Goal: Task Accomplishment & Management: Complete application form

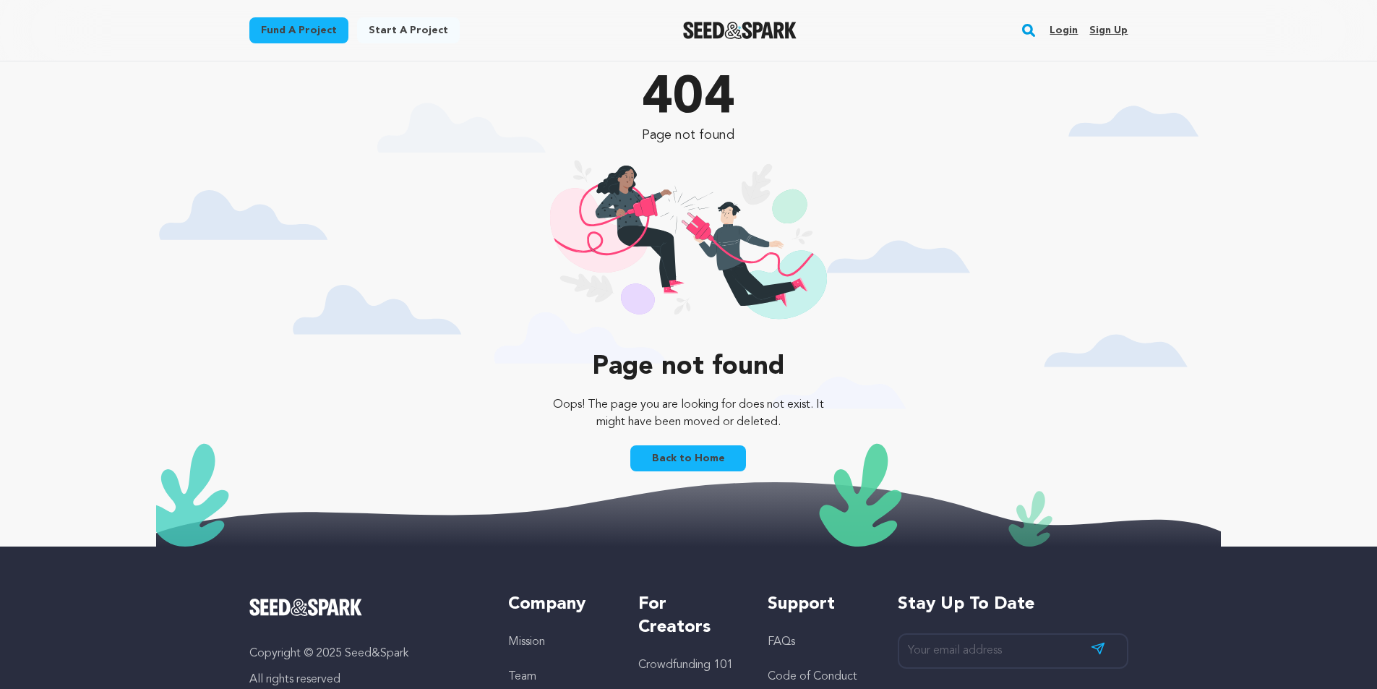
click at [1067, 25] on link "Login" at bounding box center [1064, 30] width 28 height 23
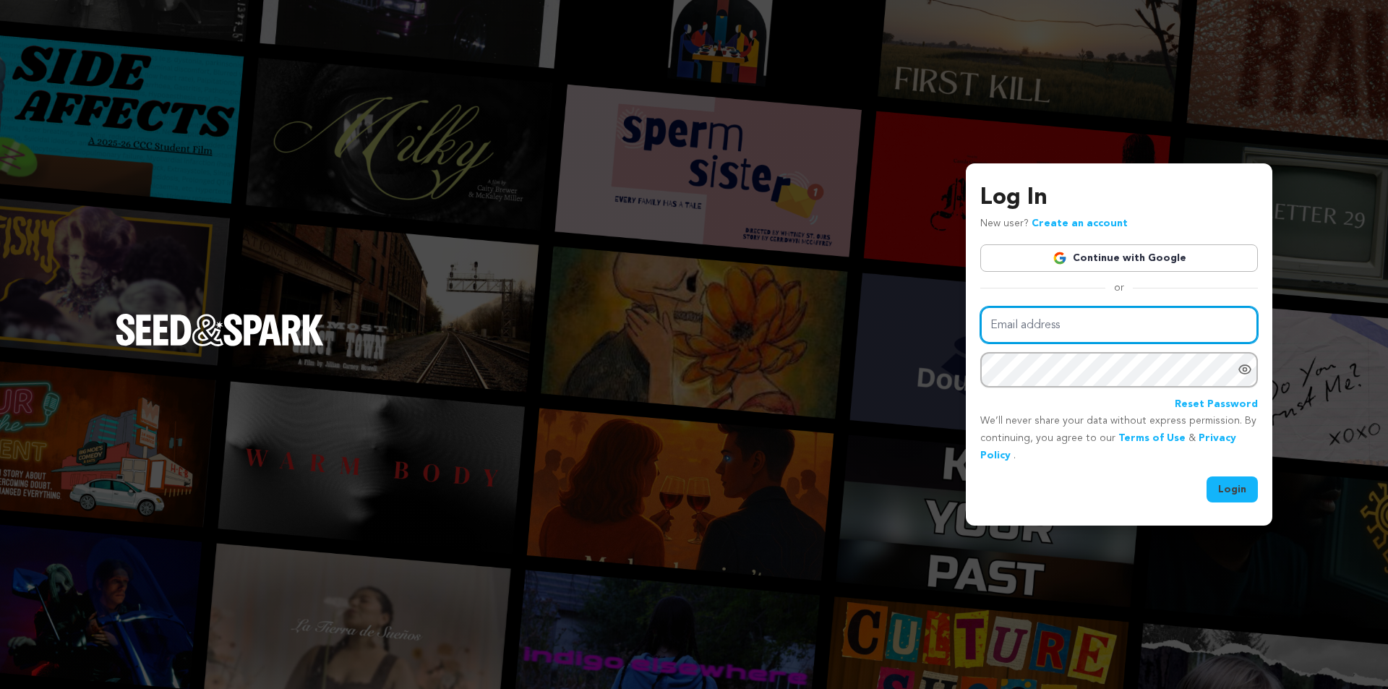
type input "betprocoders@gmail.com"
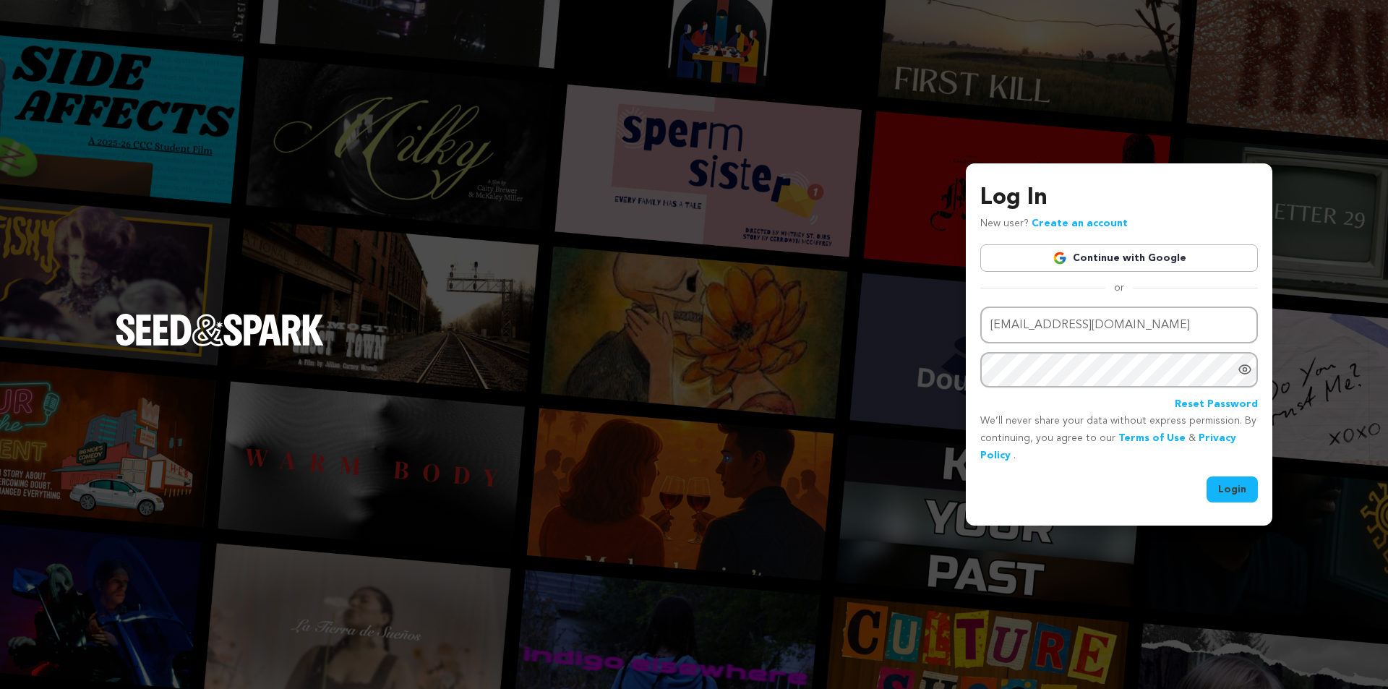
drag, startPoint x: 1235, startPoint y: 484, endPoint x: 1232, endPoint y: 473, distance: 11.9
click at [1235, 480] on button "Login" at bounding box center [1232, 489] width 51 height 26
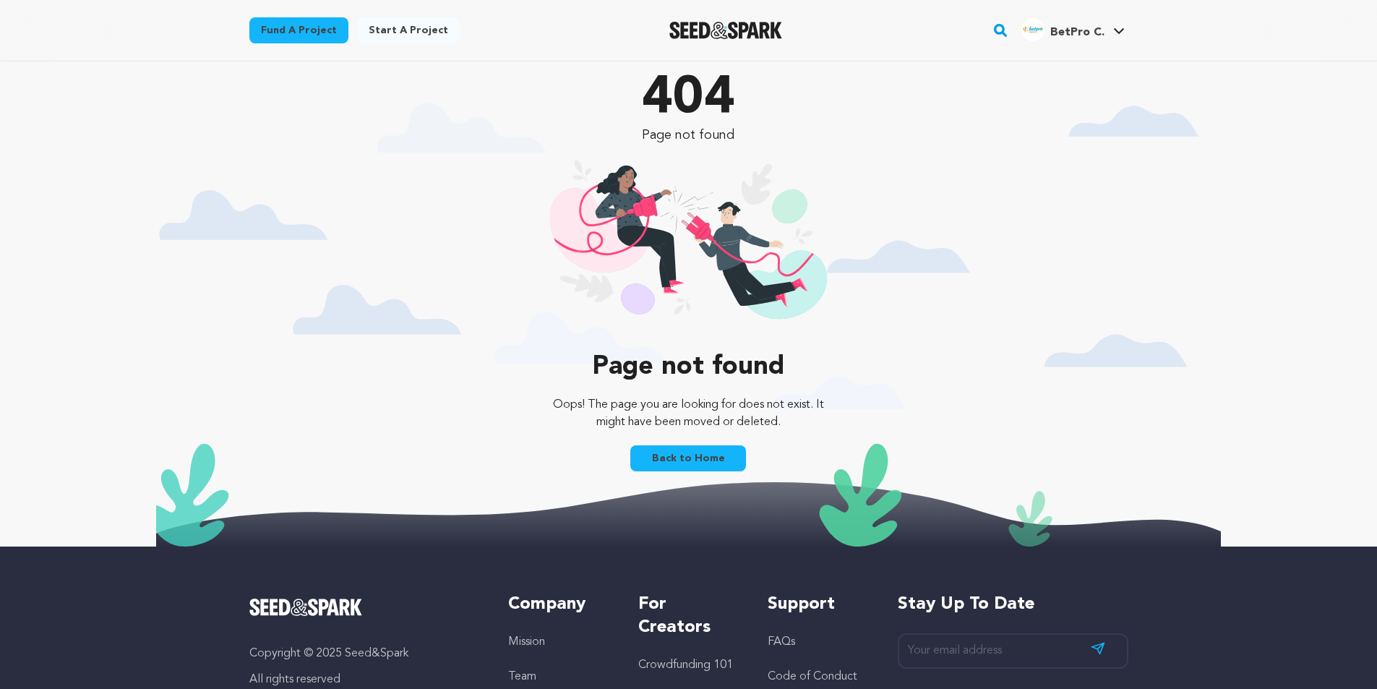
drag, startPoint x: 1078, startPoint y: 34, endPoint x: 1074, endPoint y: 46, distance: 13.0
click at [1077, 34] on span "BetPro C." at bounding box center [1078, 33] width 54 height 12
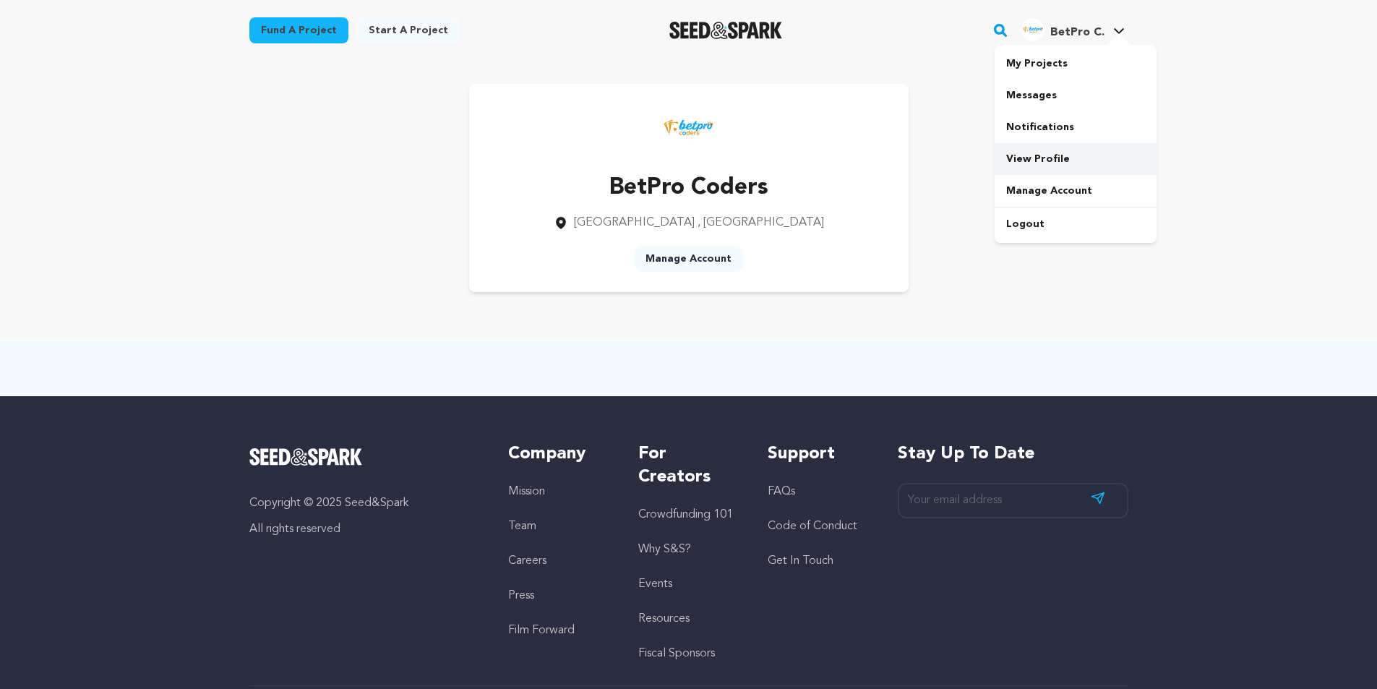
click at [1056, 153] on link "View Profile" at bounding box center [1076, 159] width 162 height 32
click at [409, 27] on link "Start a project" at bounding box center [408, 30] width 103 height 26
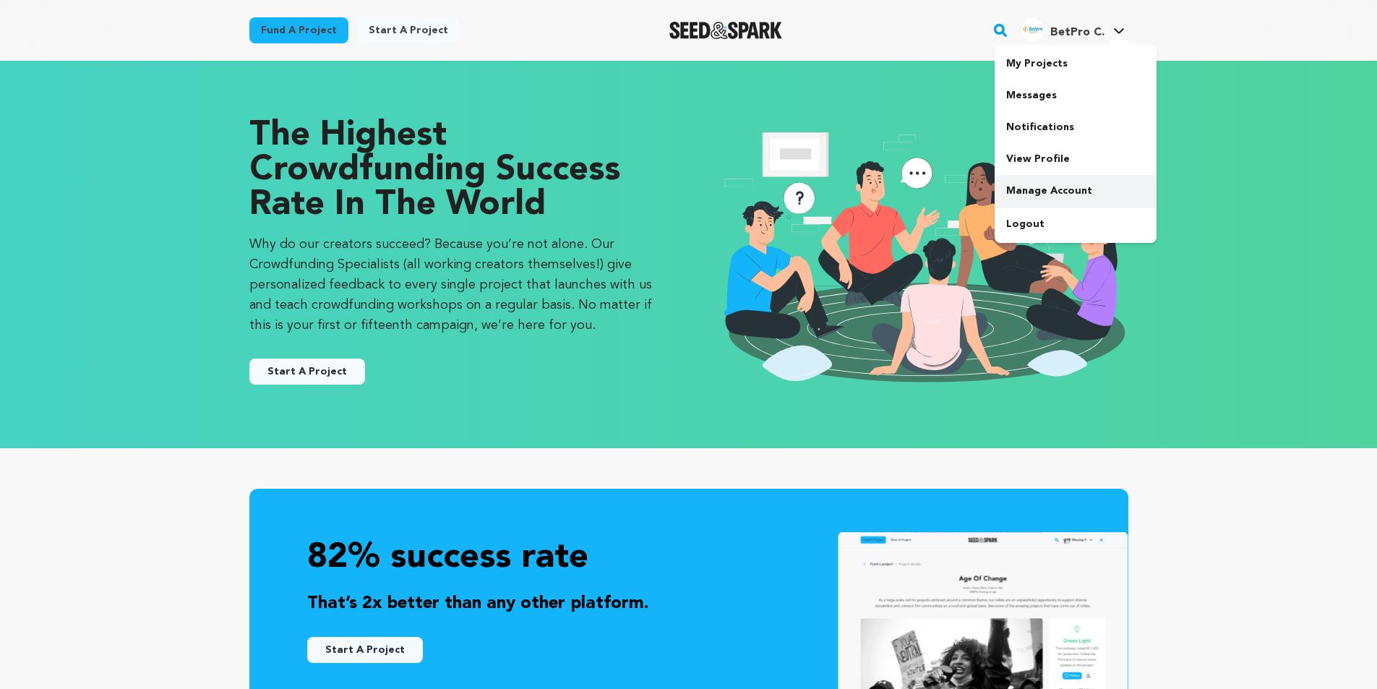
click at [1045, 182] on link "Manage Account" at bounding box center [1076, 191] width 162 height 32
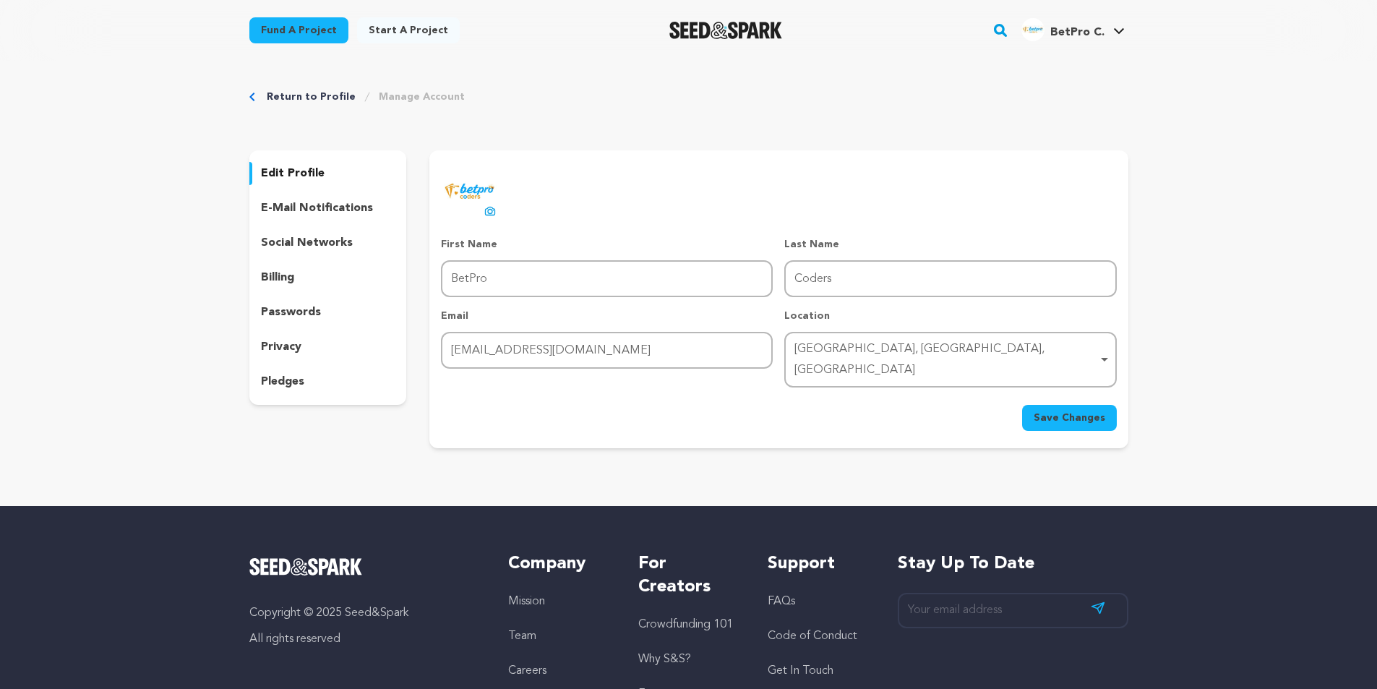
click at [351, 199] on div "e-mail notifications" at bounding box center [328, 208] width 158 height 23
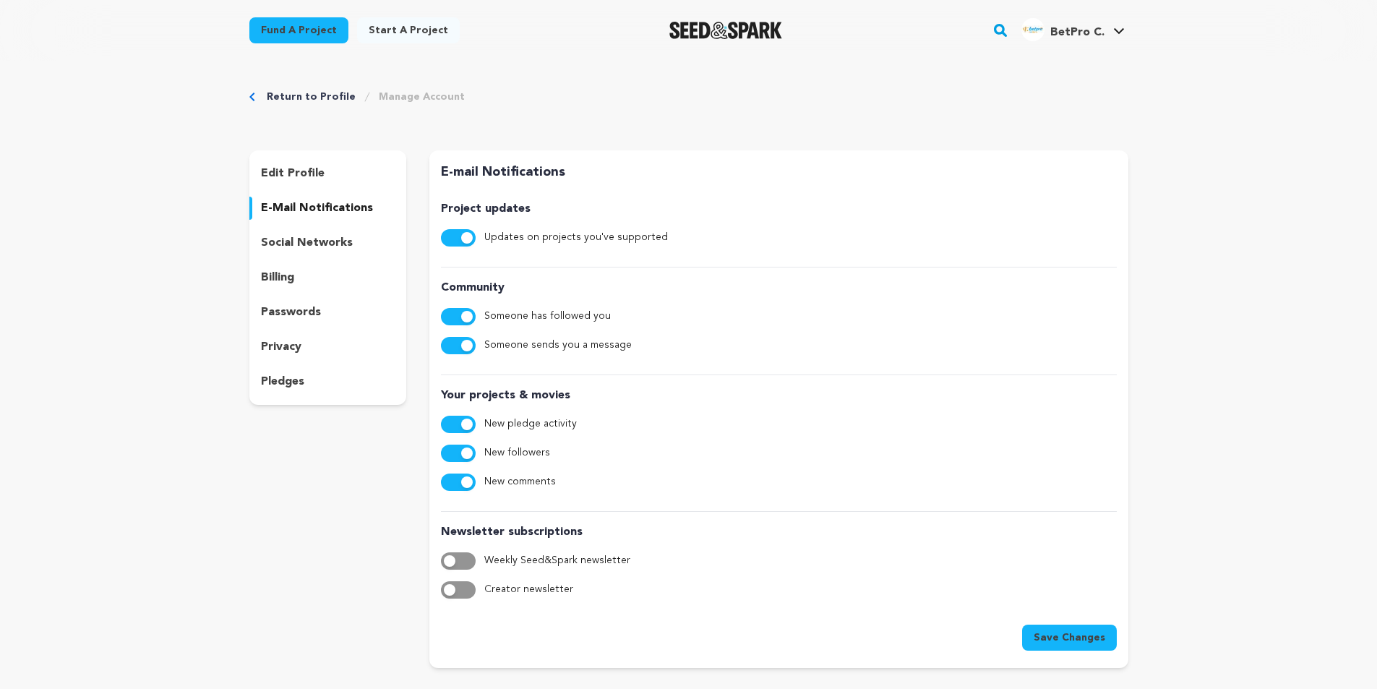
click at [320, 241] on p "social networks" at bounding box center [307, 242] width 92 height 17
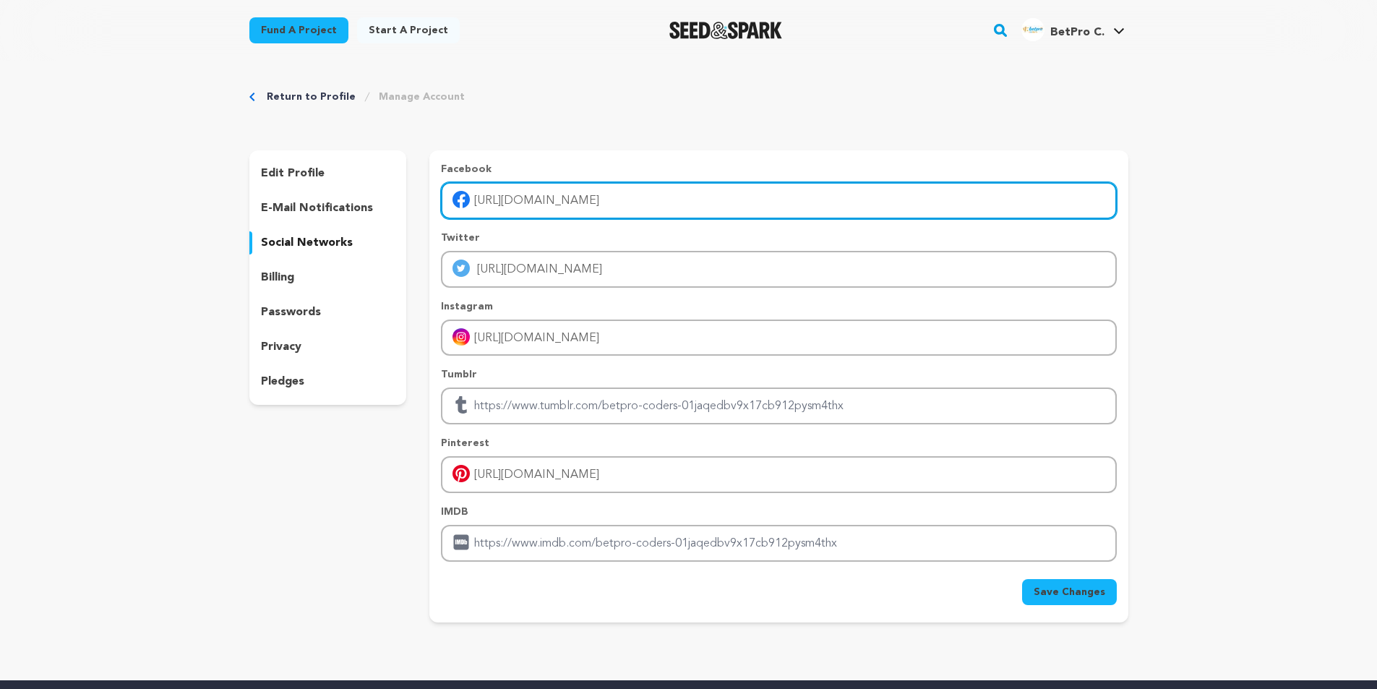
click at [593, 215] on input "[URL][DOMAIN_NAME]" at bounding box center [778, 200] width 675 height 37
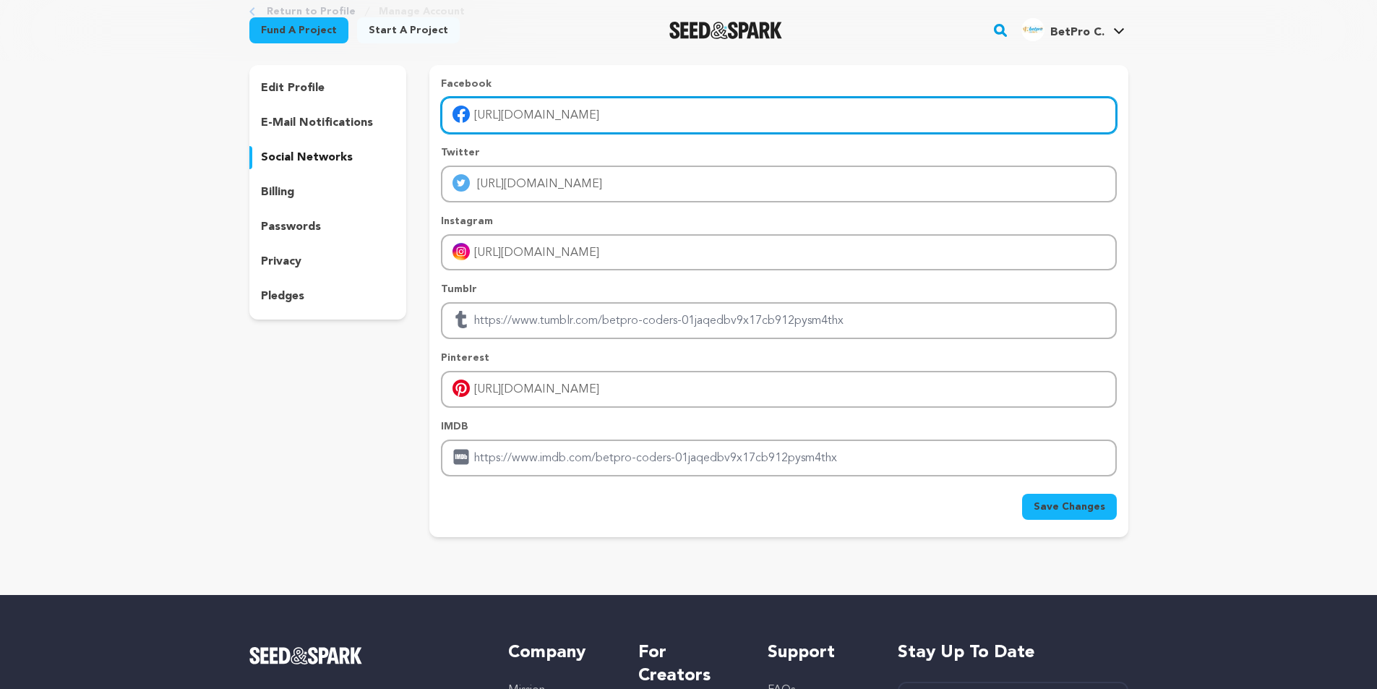
scroll to position [217, 0]
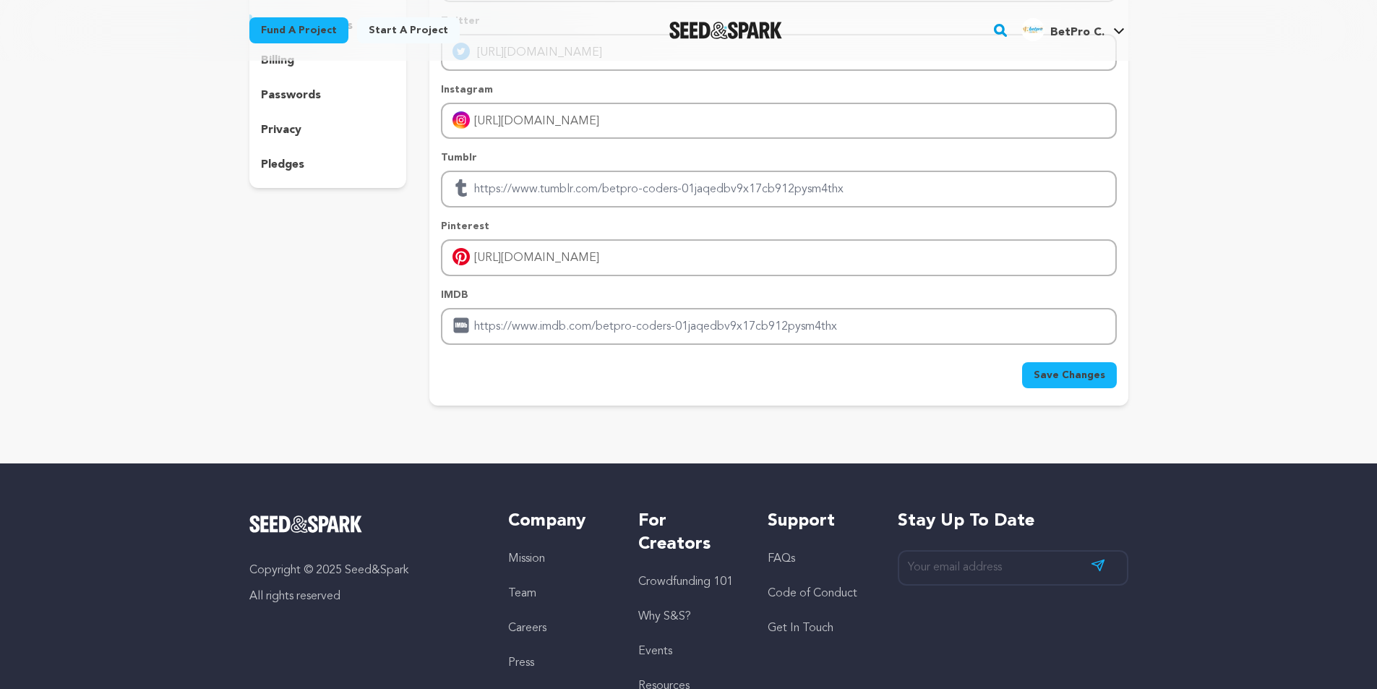
click at [301, 145] on div "edit profile e-mail notifications social networks billing passwords privacy ple…" at bounding box center [328, 60] width 158 height 255
click at [294, 125] on p "privacy" at bounding box center [281, 129] width 40 height 17
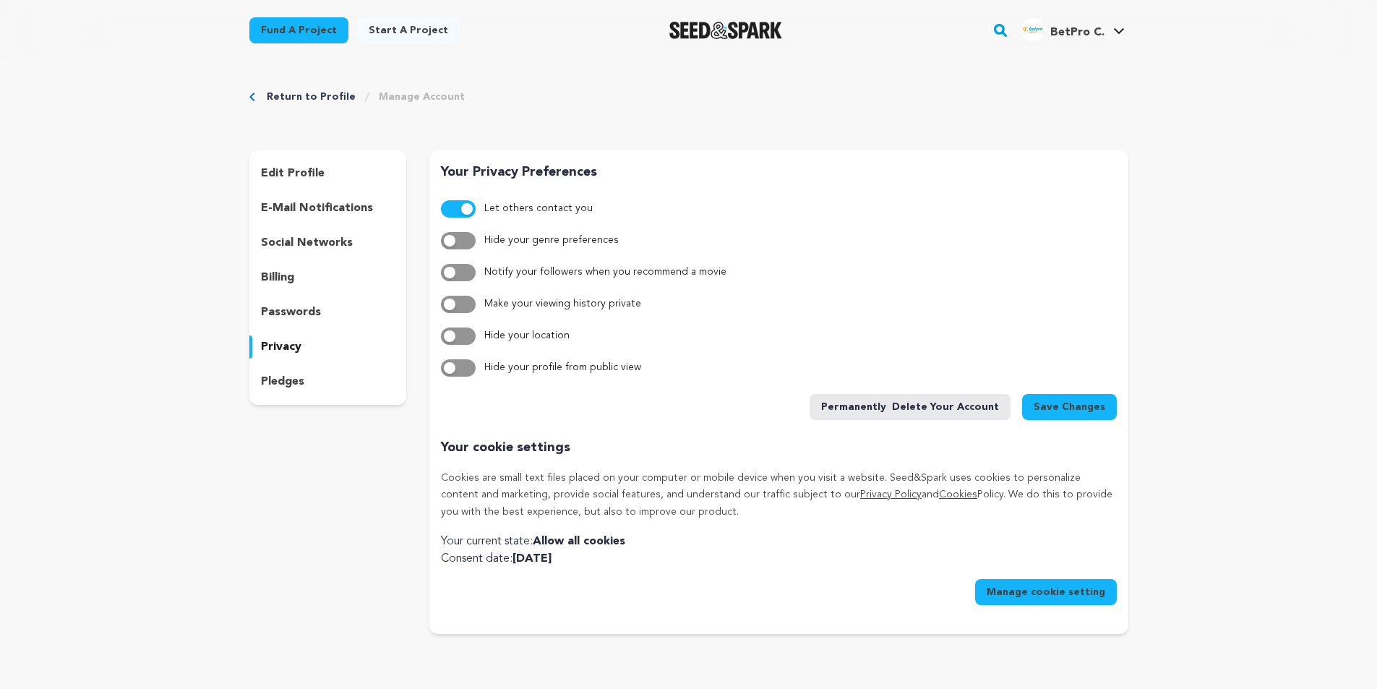
click at [455, 212] on button "button" at bounding box center [458, 208] width 35 height 17
click at [1090, 404] on span "Save Changes" at bounding box center [1070, 407] width 72 height 14
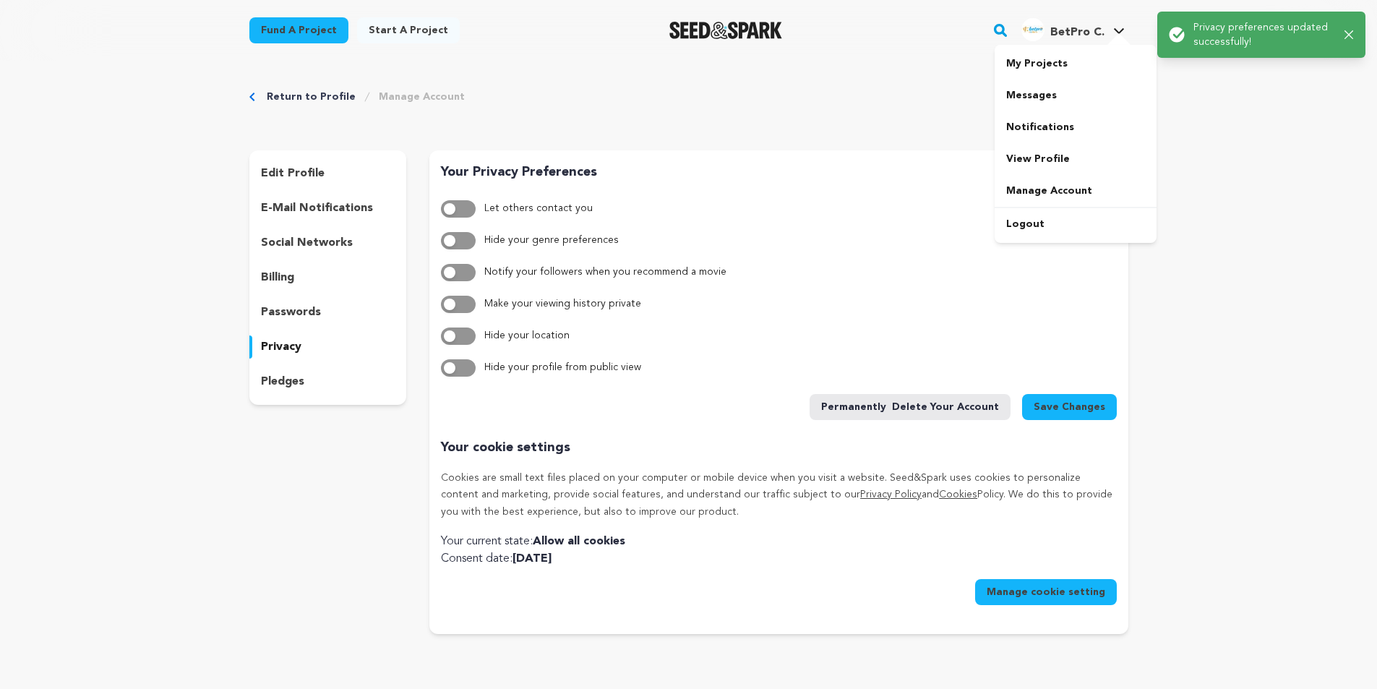
drag, startPoint x: 1084, startPoint y: 33, endPoint x: 1071, endPoint y: 50, distance: 21.1
click at [1084, 33] on span "BetPro C." at bounding box center [1078, 33] width 54 height 12
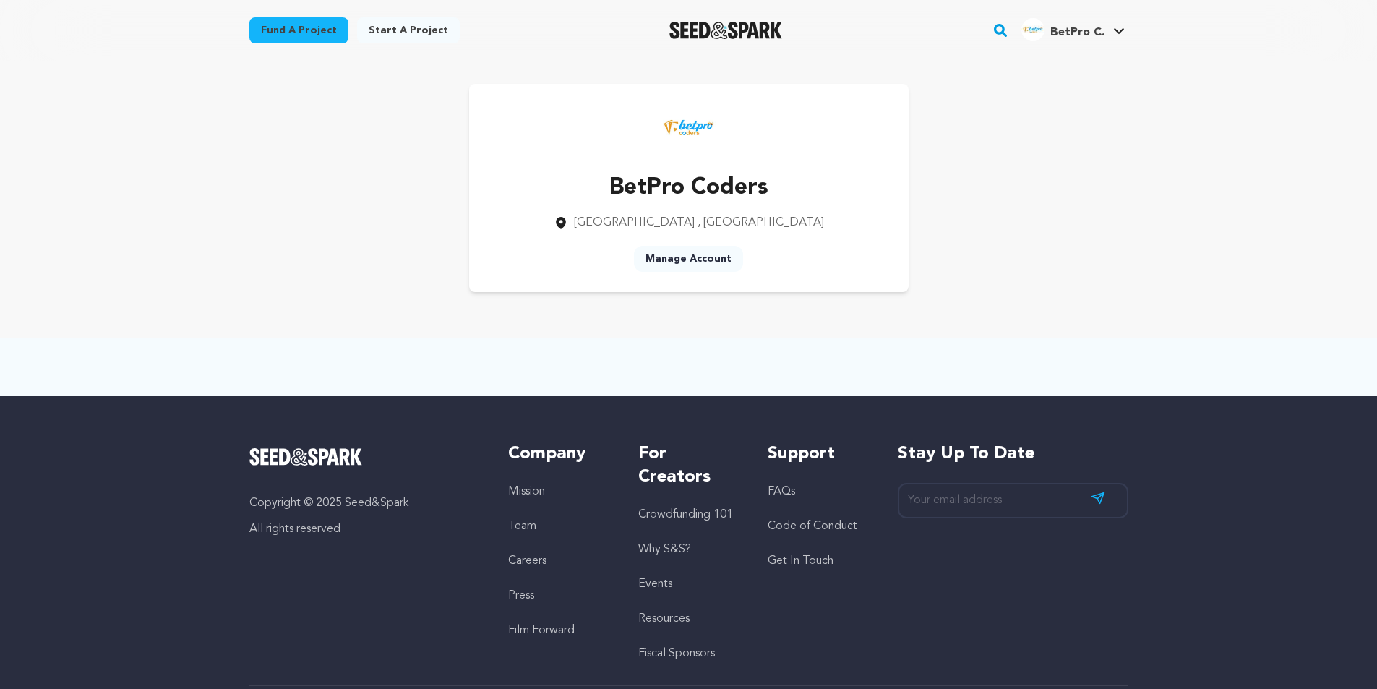
click at [414, 38] on link "Start a project" at bounding box center [408, 30] width 103 height 26
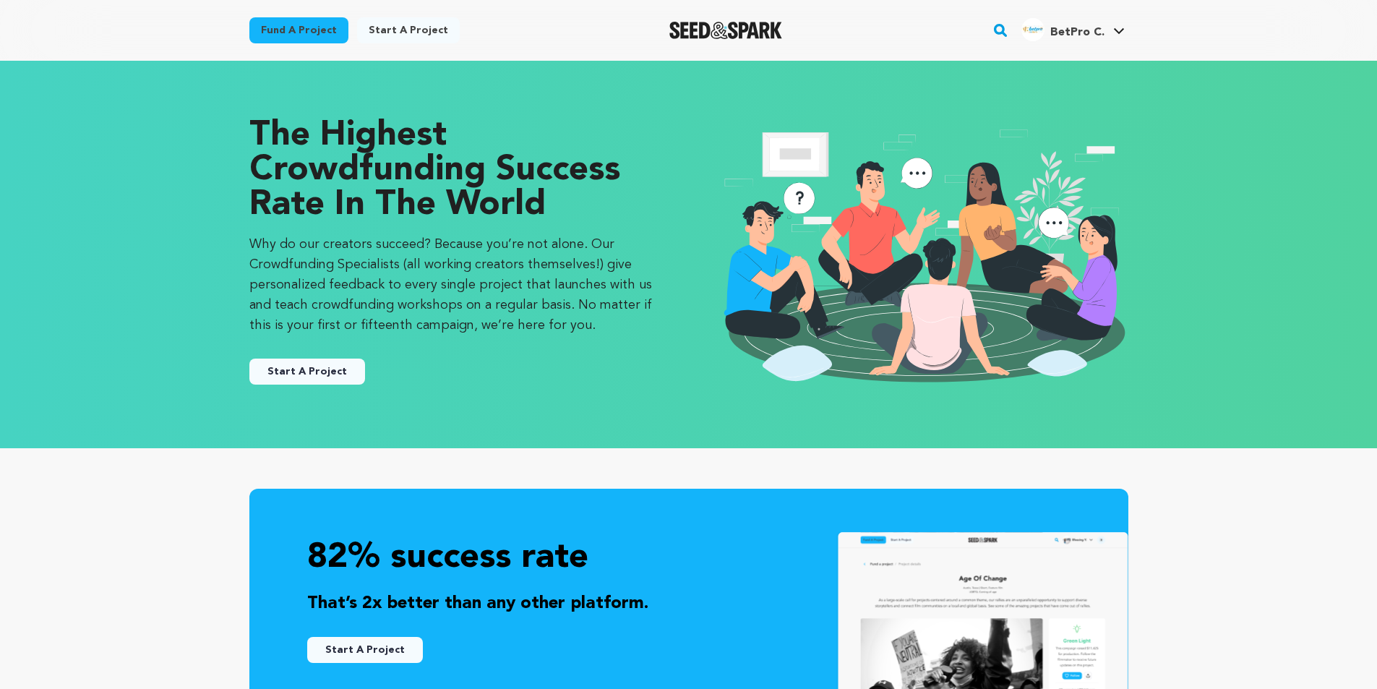
click at [333, 376] on button "Start A Project" at bounding box center [307, 372] width 116 height 26
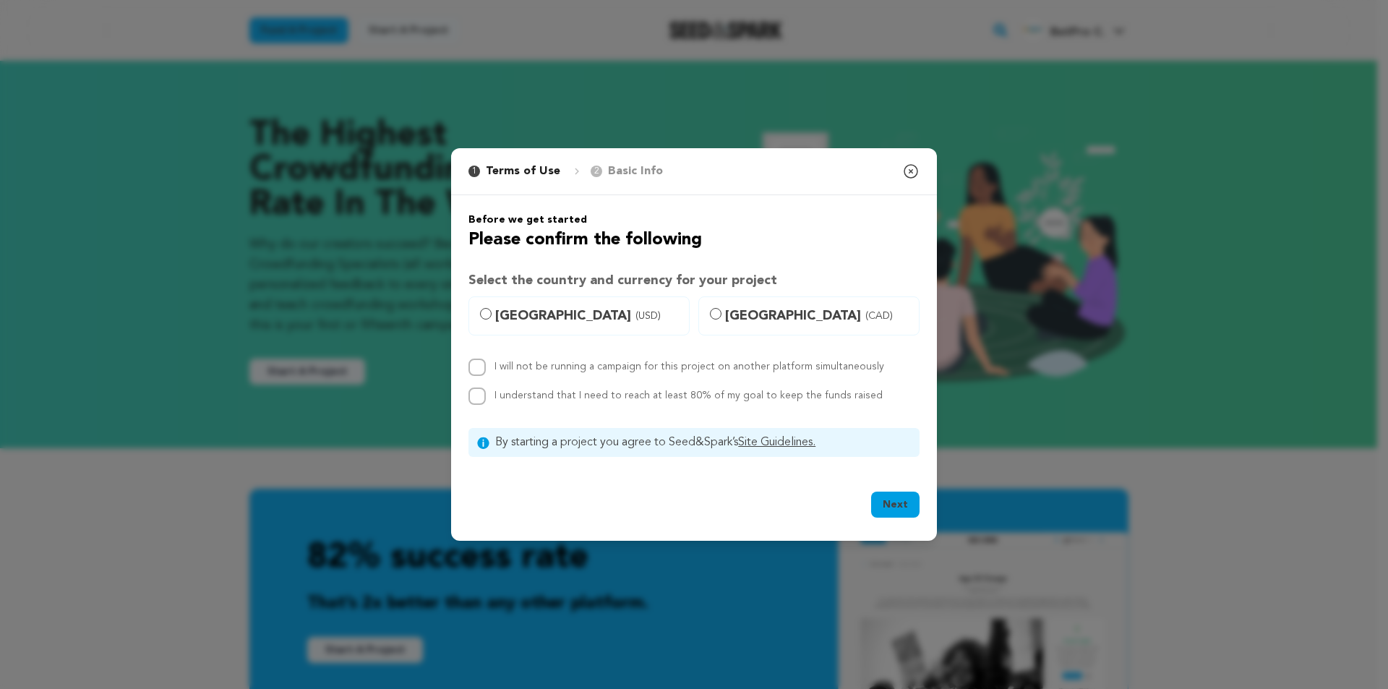
click at [533, 321] on span "United States (USD)" at bounding box center [587, 316] width 185 height 20
click at [492, 320] on input "United States (USD)" at bounding box center [486, 314] width 12 height 12
radio input "true"
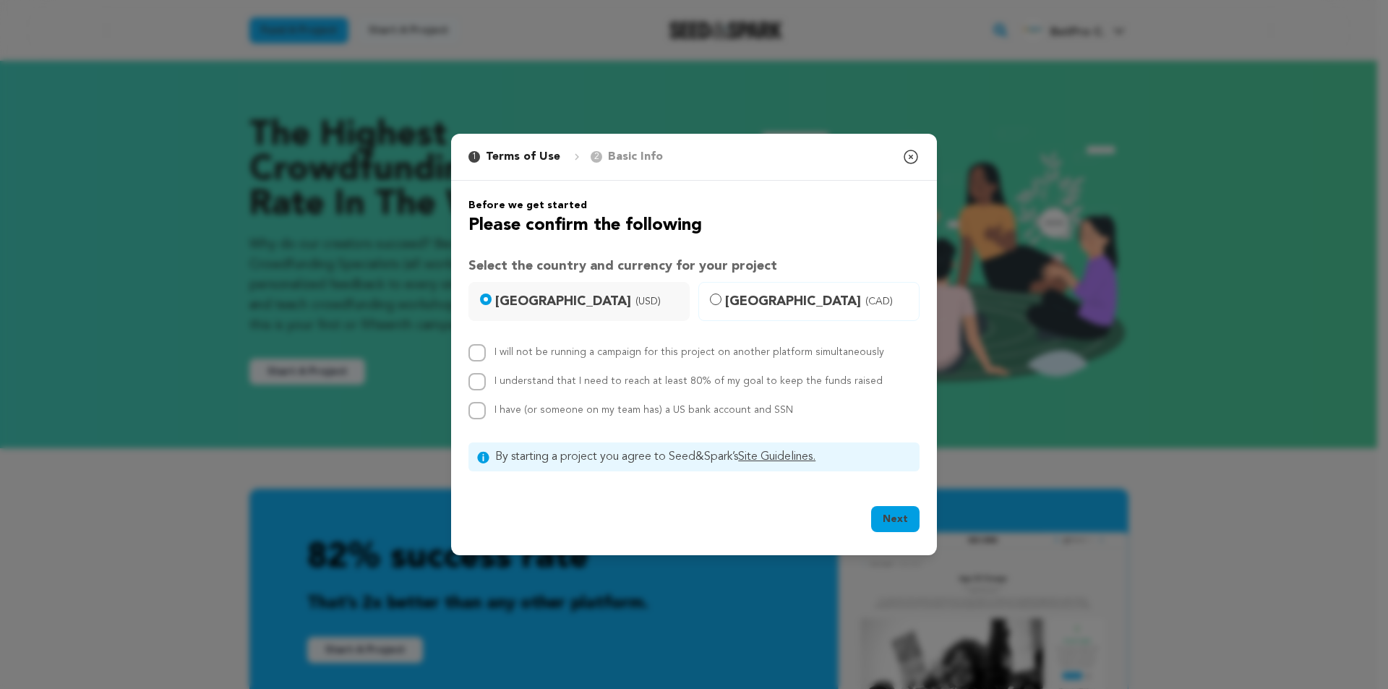
click at [521, 356] on label "I will not be running a campaign for this project on another platform simultane…" at bounding box center [690, 352] width 390 height 10
click at [486, 356] on input "I will not be running a campaign for this project on another platform simultane…" at bounding box center [477, 352] width 17 height 17
checkbox input "true"
click at [529, 388] on div "I understand that I need to reach at least 80% of my goal to keep the funds rai…" at bounding box center [689, 381] width 388 height 17
click at [522, 408] on span "I have (or someone on my team has) a US bank account and SSN" at bounding box center [644, 410] width 299 height 10
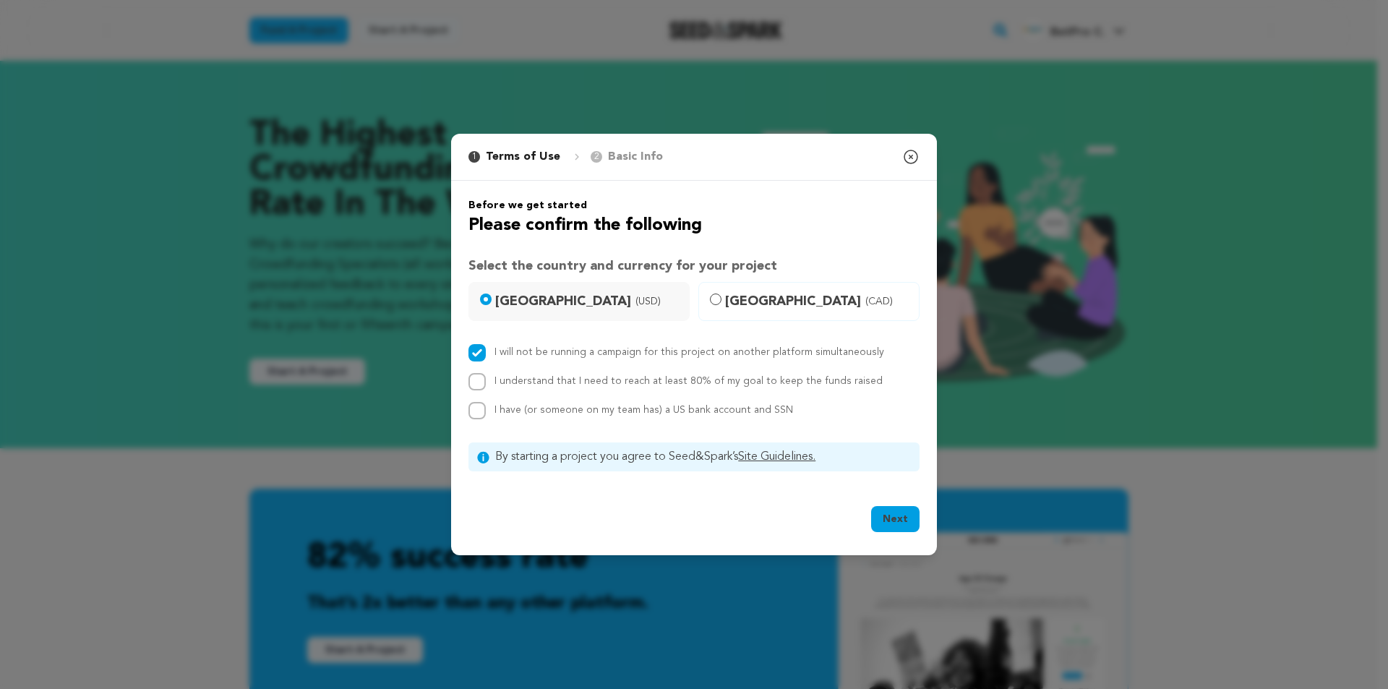
click at [486, 408] on input "I have (or someone on my team has) a US bank account and SSN" at bounding box center [477, 410] width 17 height 17
checkbox input "true"
click at [513, 383] on label "I understand that I need to reach at least 80% of my goal to keep the funds rai…" at bounding box center [689, 381] width 388 height 10
click at [486, 383] on input "I understand that I need to reach at least 80% of my goal to keep the funds rai…" at bounding box center [477, 381] width 17 height 17
checkbox input "true"
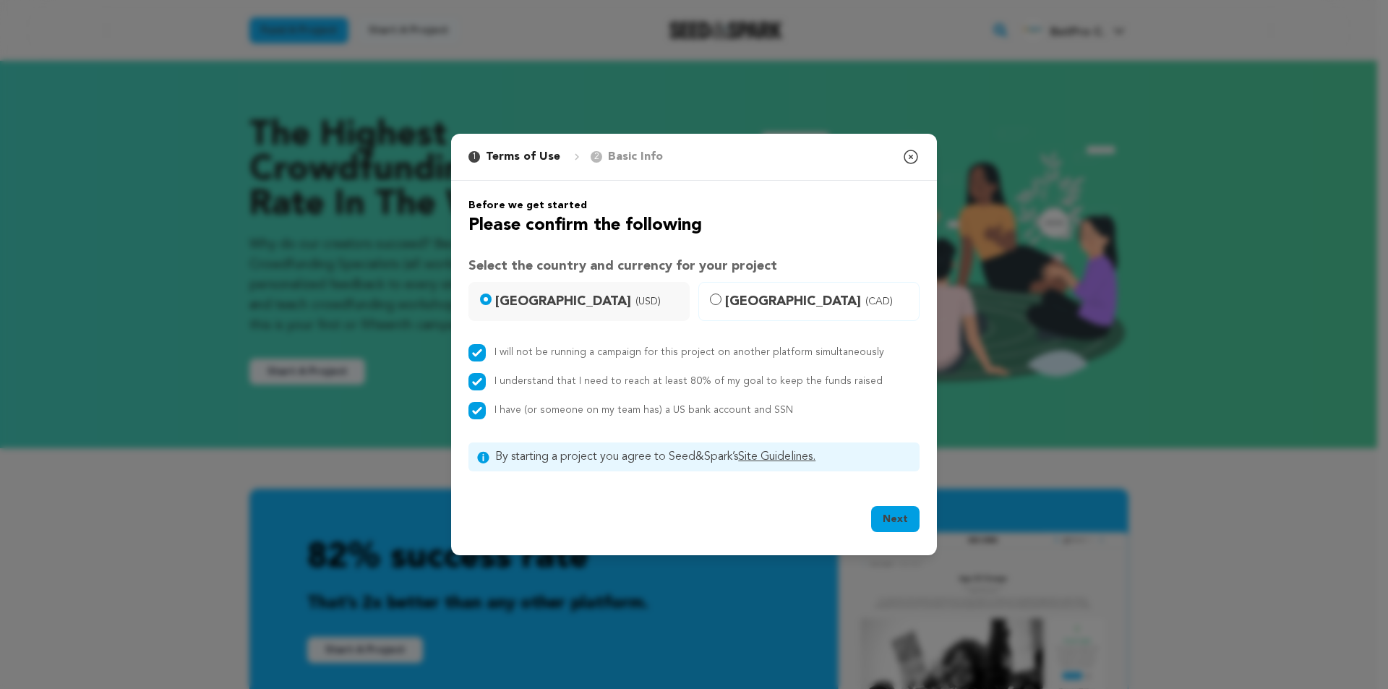
click at [871, 522] on div "Next Ok, Got it" at bounding box center [694, 522] width 451 height 32
click at [904, 522] on button "Next" at bounding box center [895, 519] width 48 height 26
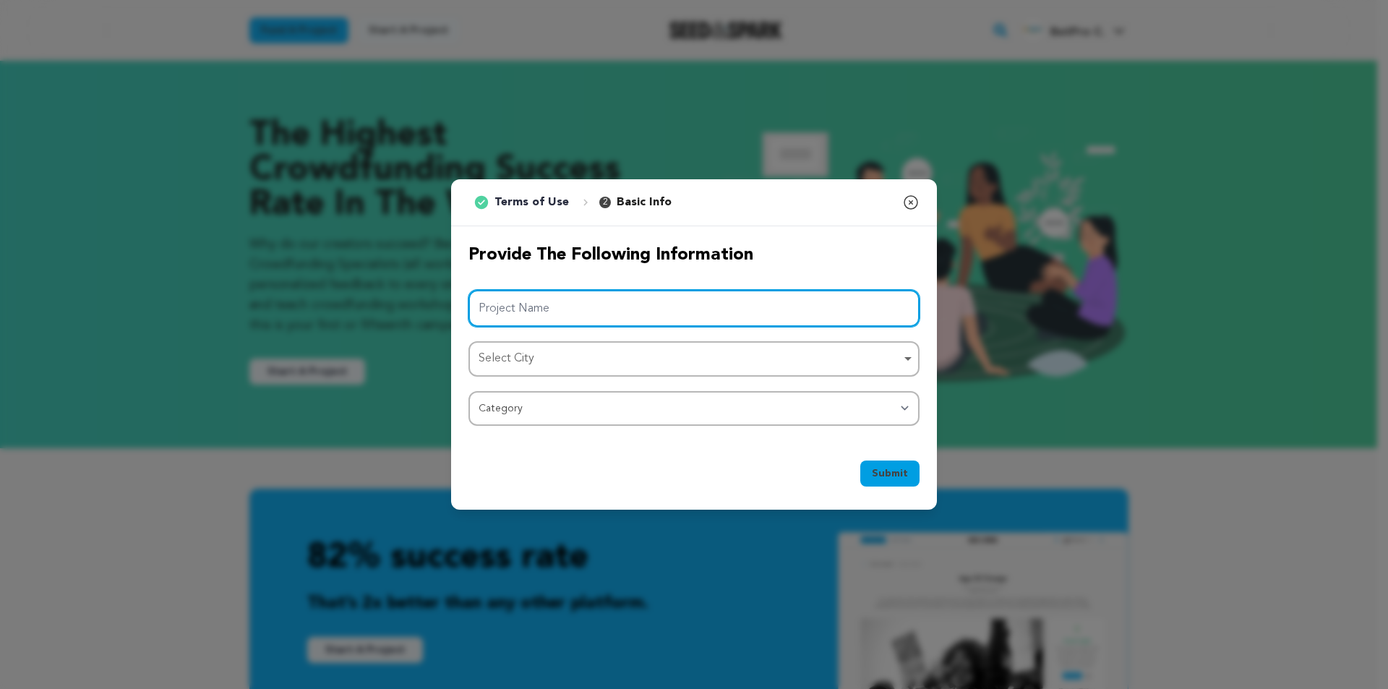
click at [583, 305] on input "Project Name" at bounding box center [694, 308] width 451 height 37
click at [564, 358] on div "Select City Remove item" at bounding box center [690, 358] width 422 height 21
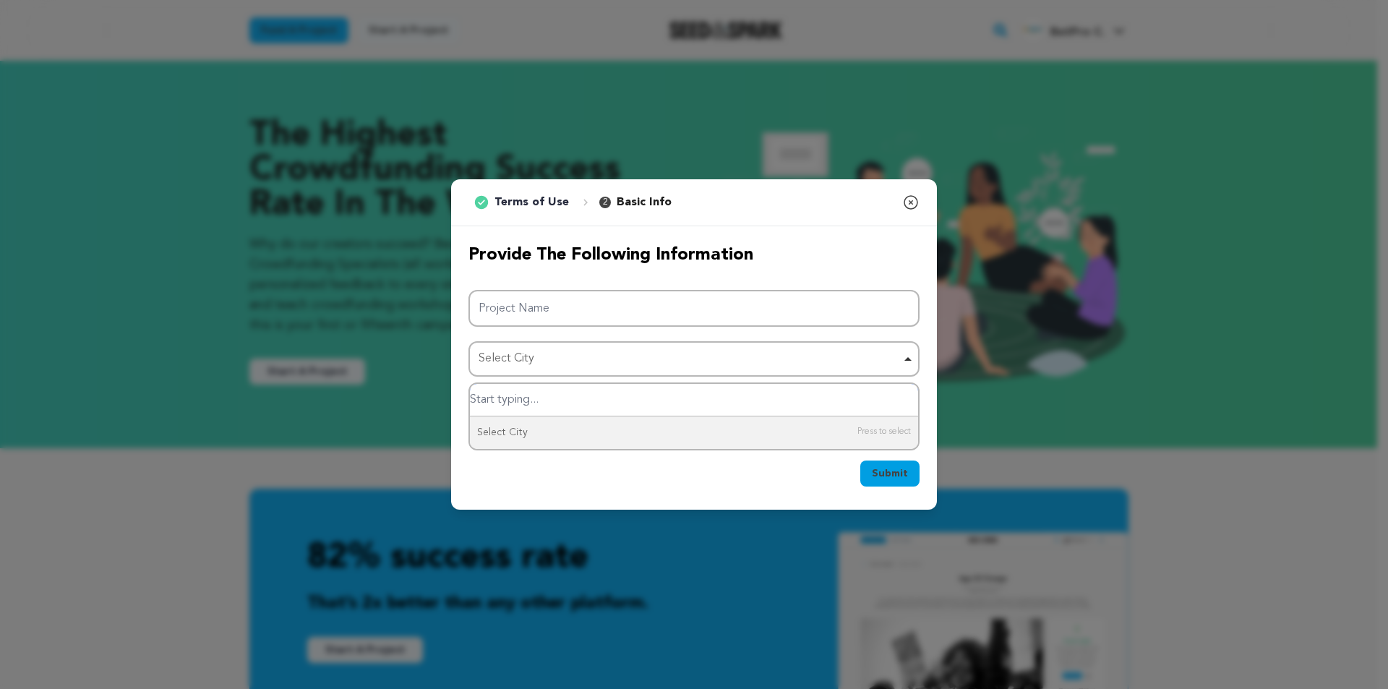
click at [581, 358] on div "Select City Remove item" at bounding box center [690, 358] width 422 height 21
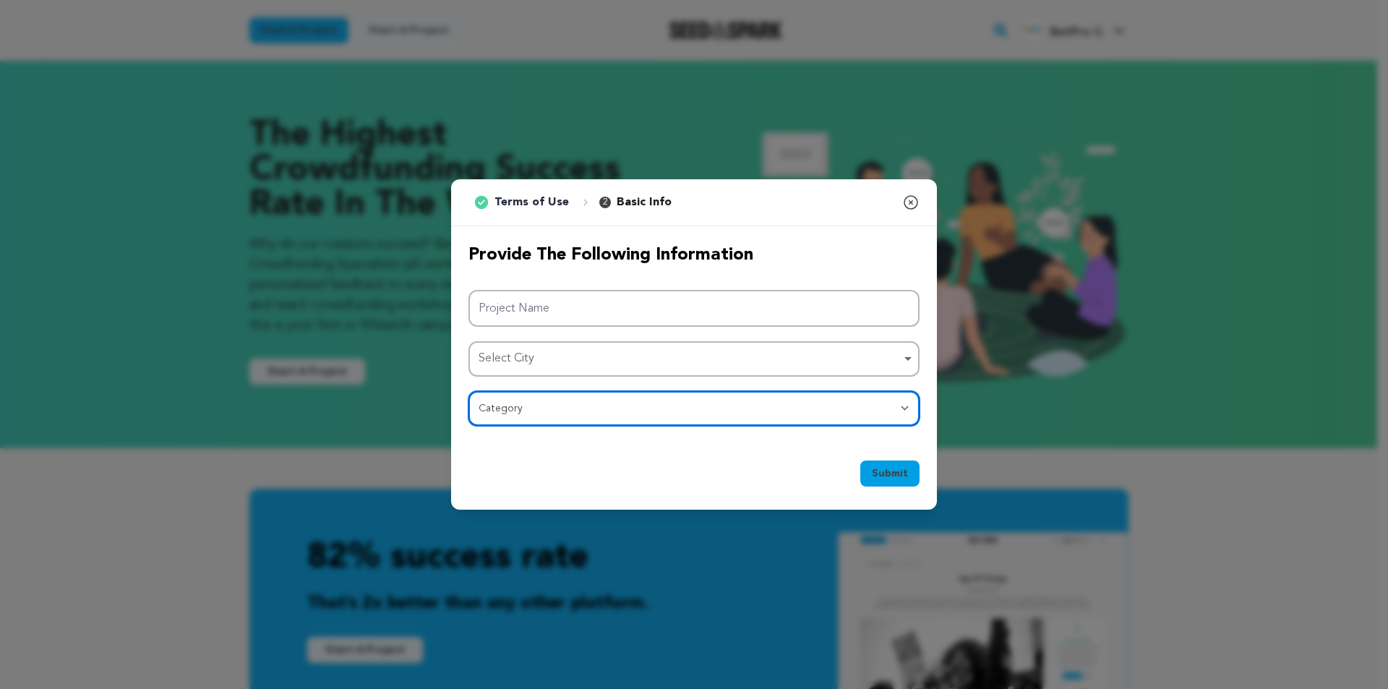
click at [583, 419] on select "Category Film Feature Film Short Series Film Festival Company Music Video VR Ex…" at bounding box center [694, 408] width 451 height 35
select select "10891"
click at [469, 391] on select "Category Film Feature Film Short Series Film Festival Company Music Video VR Ex…" at bounding box center [694, 408] width 451 height 35
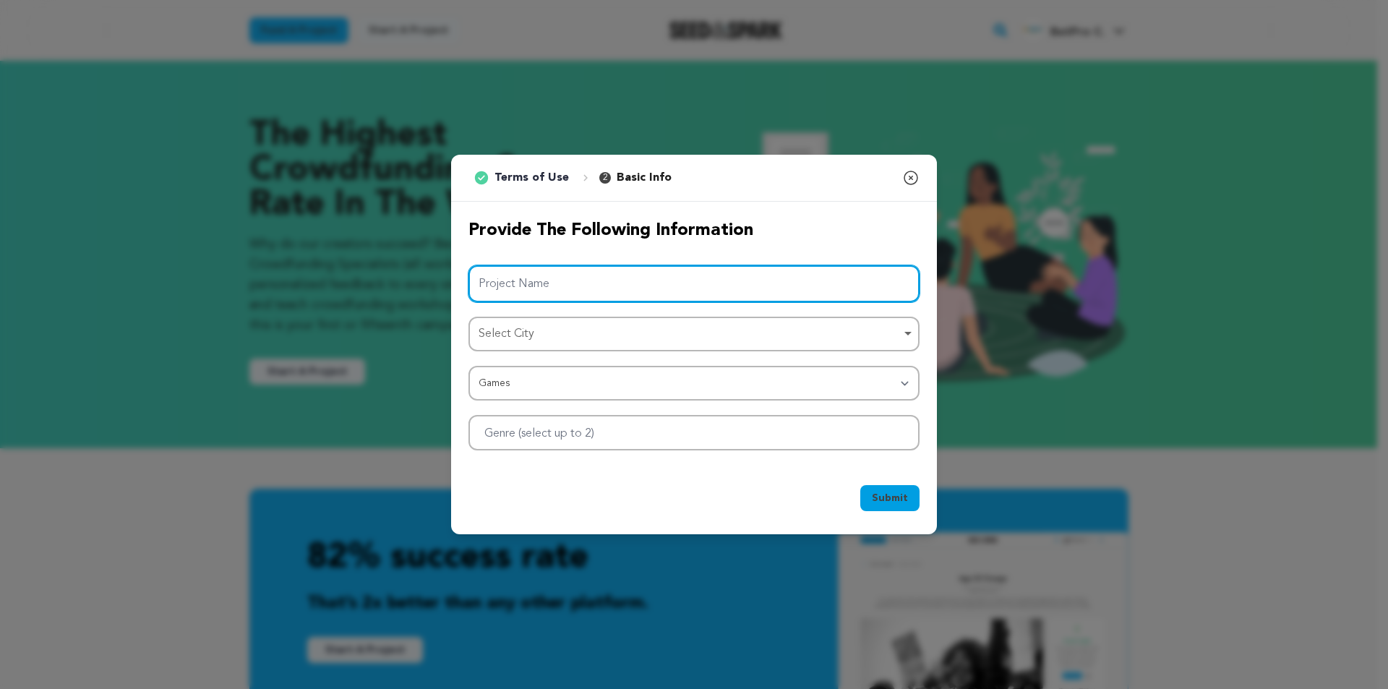
drag, startPoint x: 523, startPoint y: 296, endPoint x: 524, endPoint y: 288, distance: 7.4
click at [523, 295] on input "Project Name" at bounding box center [694, 283] width 451 height 37
paste input "Top Casino API Providers in US"
click at [593, 328] on div "Select City Remove item" at bounding box center [690, 334] width 422 height 21
type input "Top Casino API Providers in US"
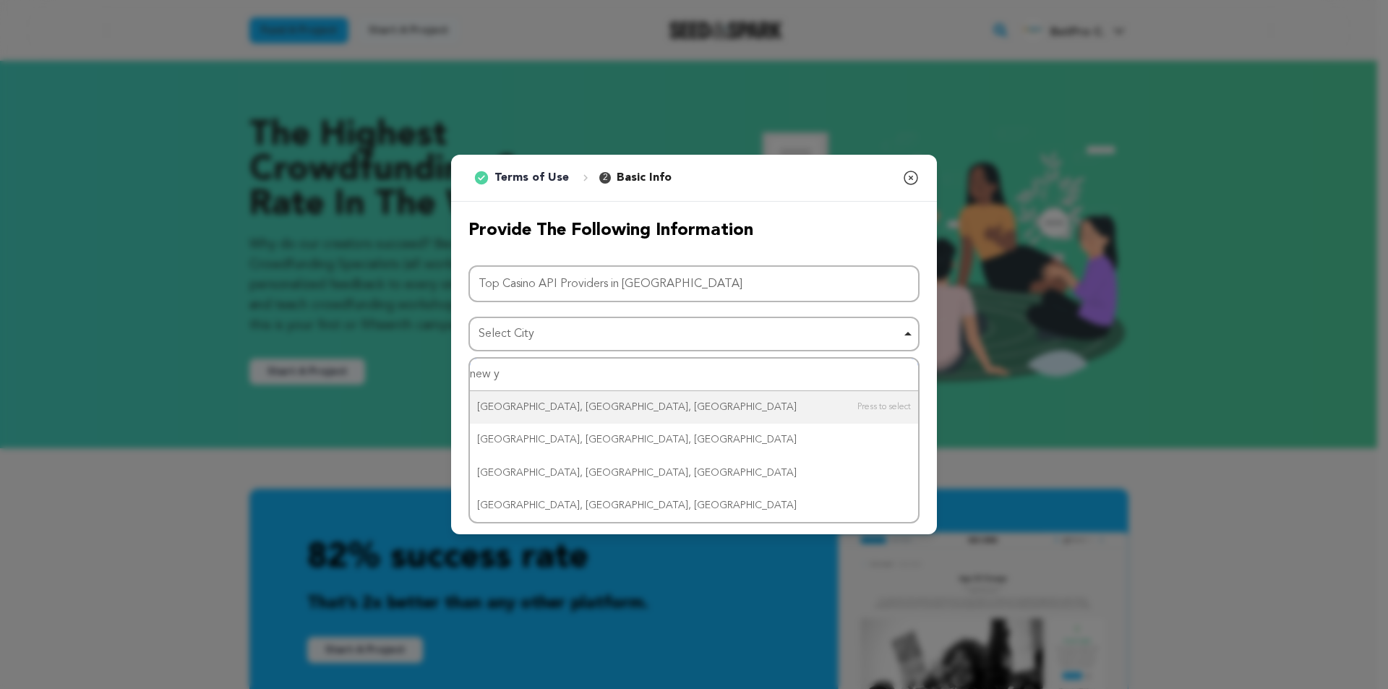
type input "new yo"
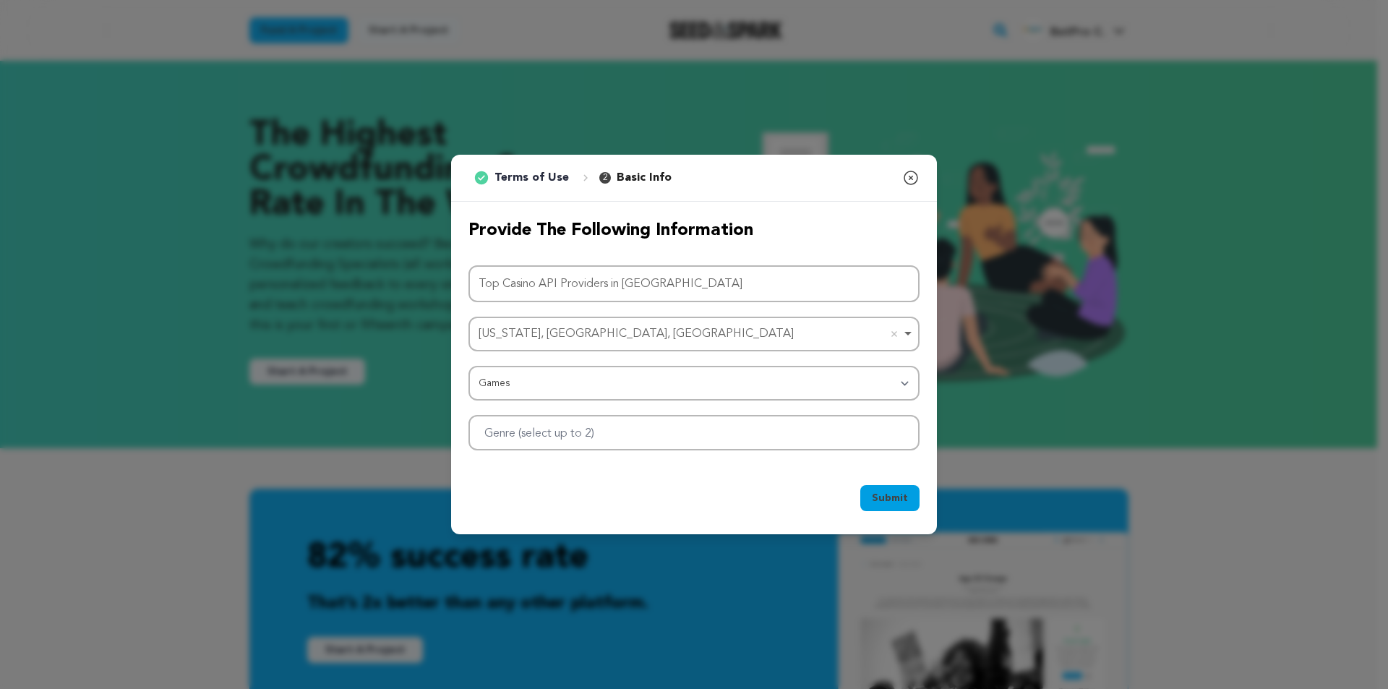
click at [608, 444] on div at bounding box center [694, 432] width 451 height 35
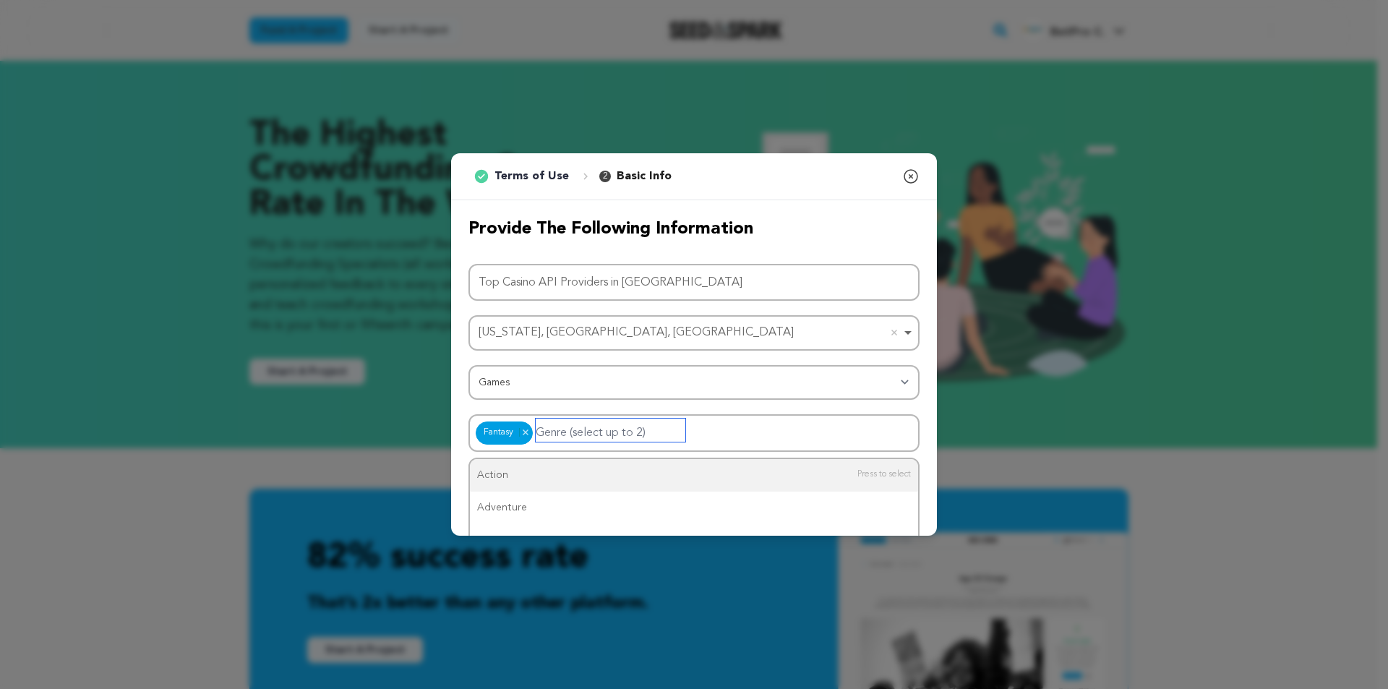
click at [601, 429] on input "Genre (select up to 2)" at bounding box center [611, 430] width 150 height 23
type input "spo"
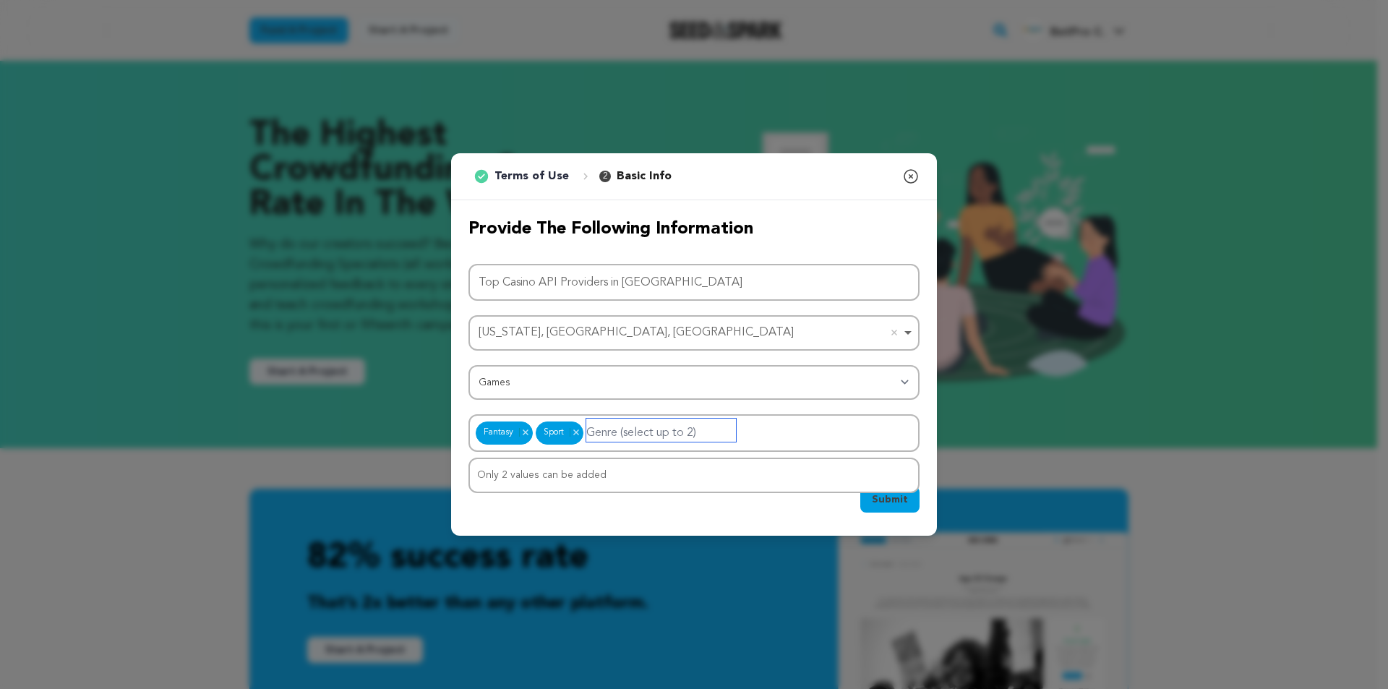
drag, startPoint x: 560, startPoint y: 468, endPoint x: 550, endPoint y: 462, distance: 11.0
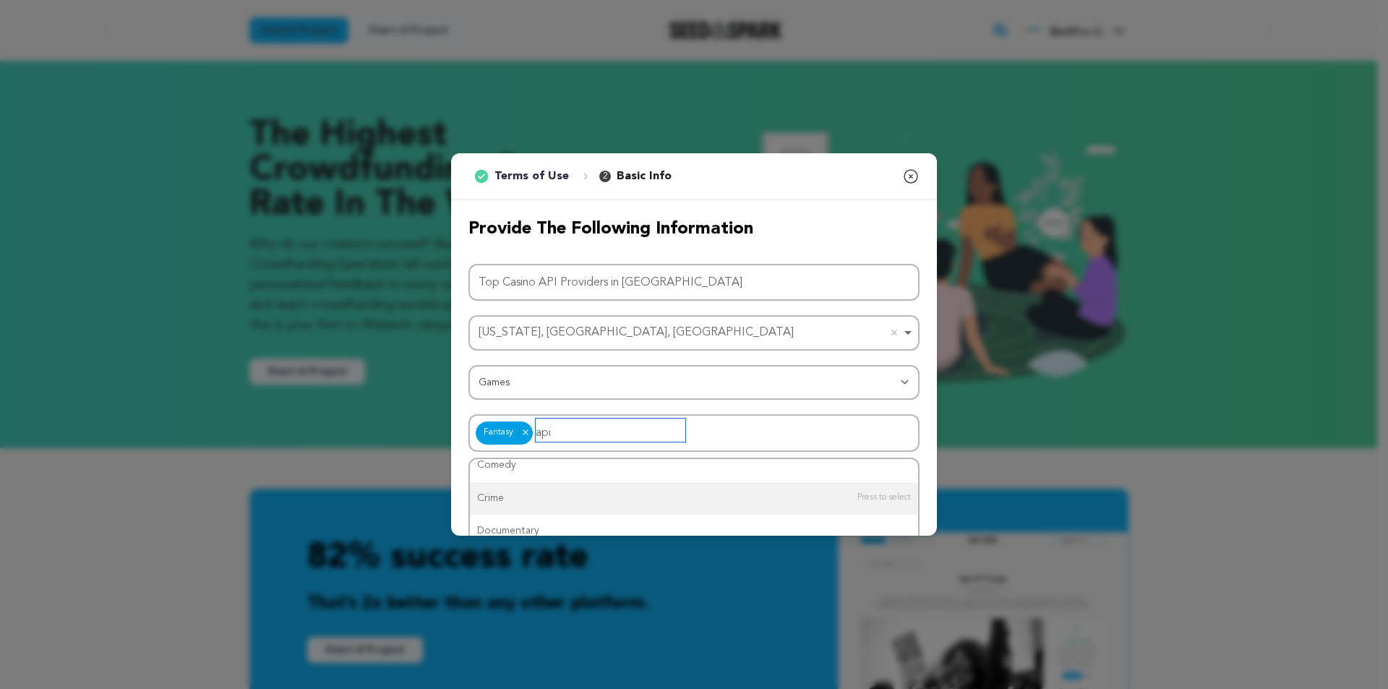
scroll to position [145, 0]
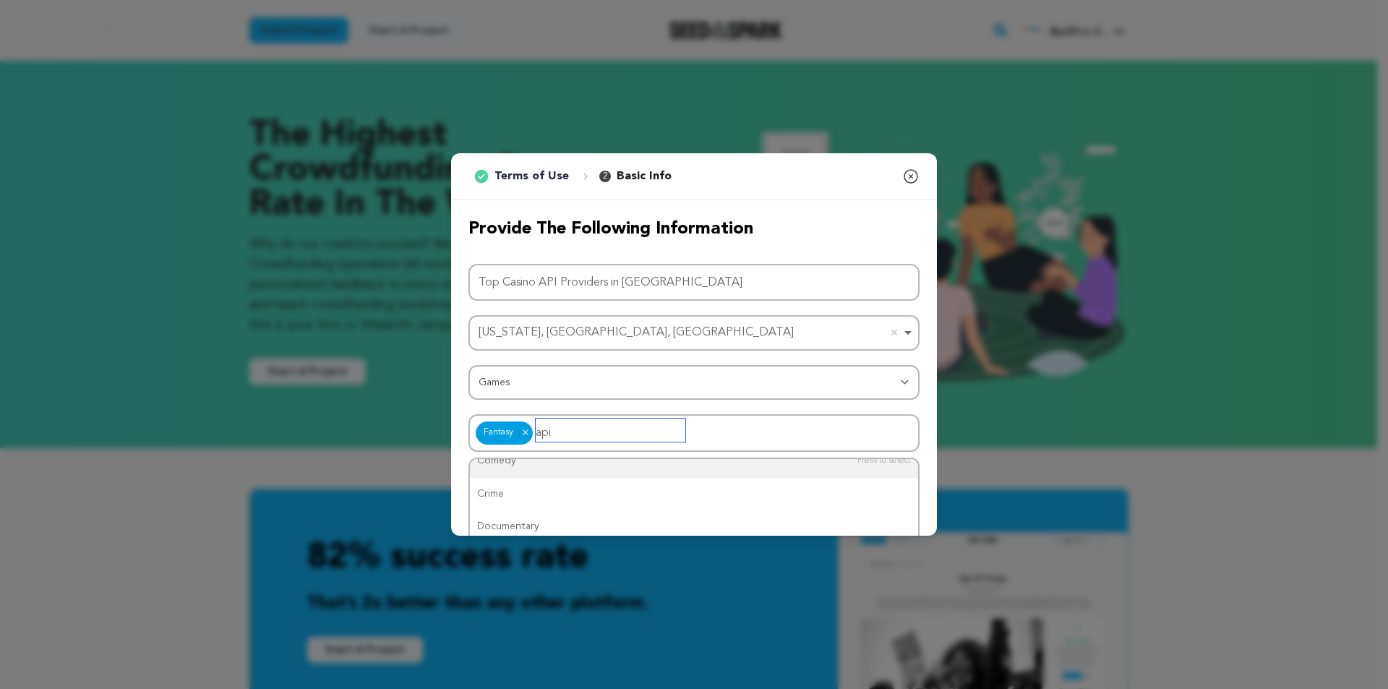
click at [590, 437] on input "api" at bounding box center [611, 430] width 150 height 23
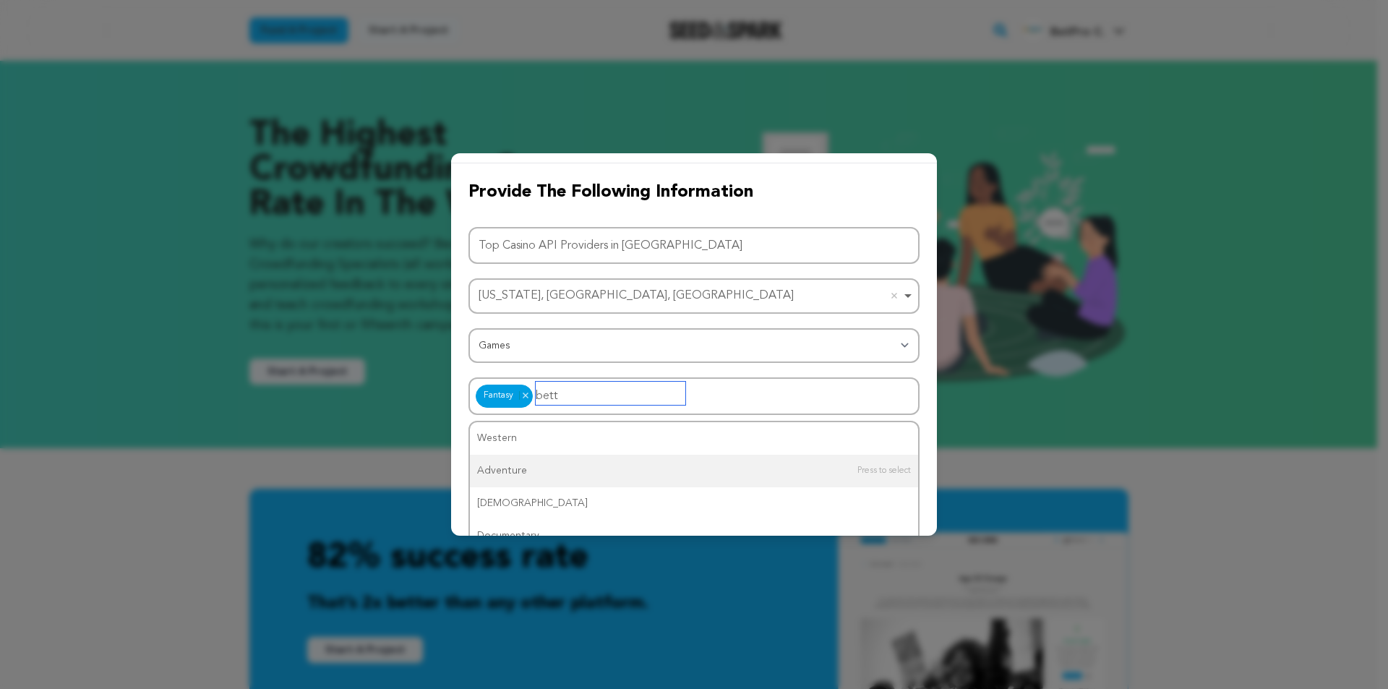
scroll to position [56, 0]
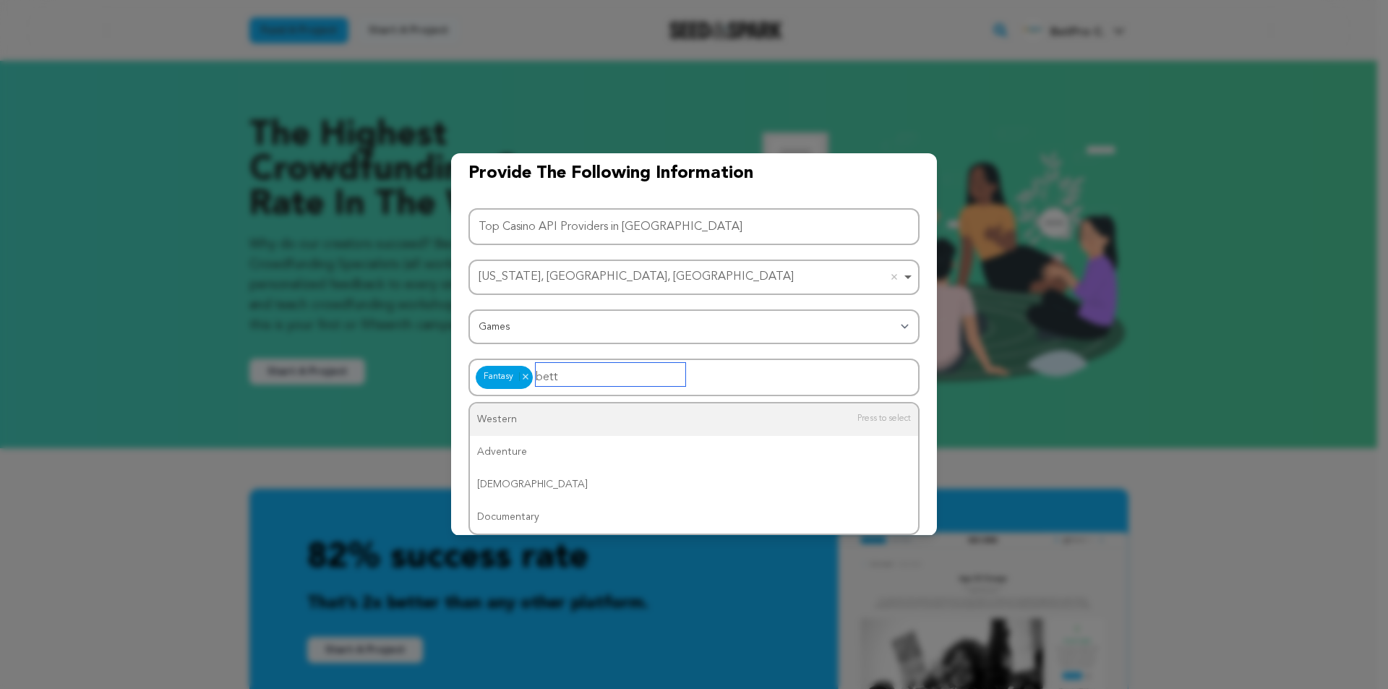
click at [582, 376] on input "bett" at bounding box center [611, 374] width 150 height 23
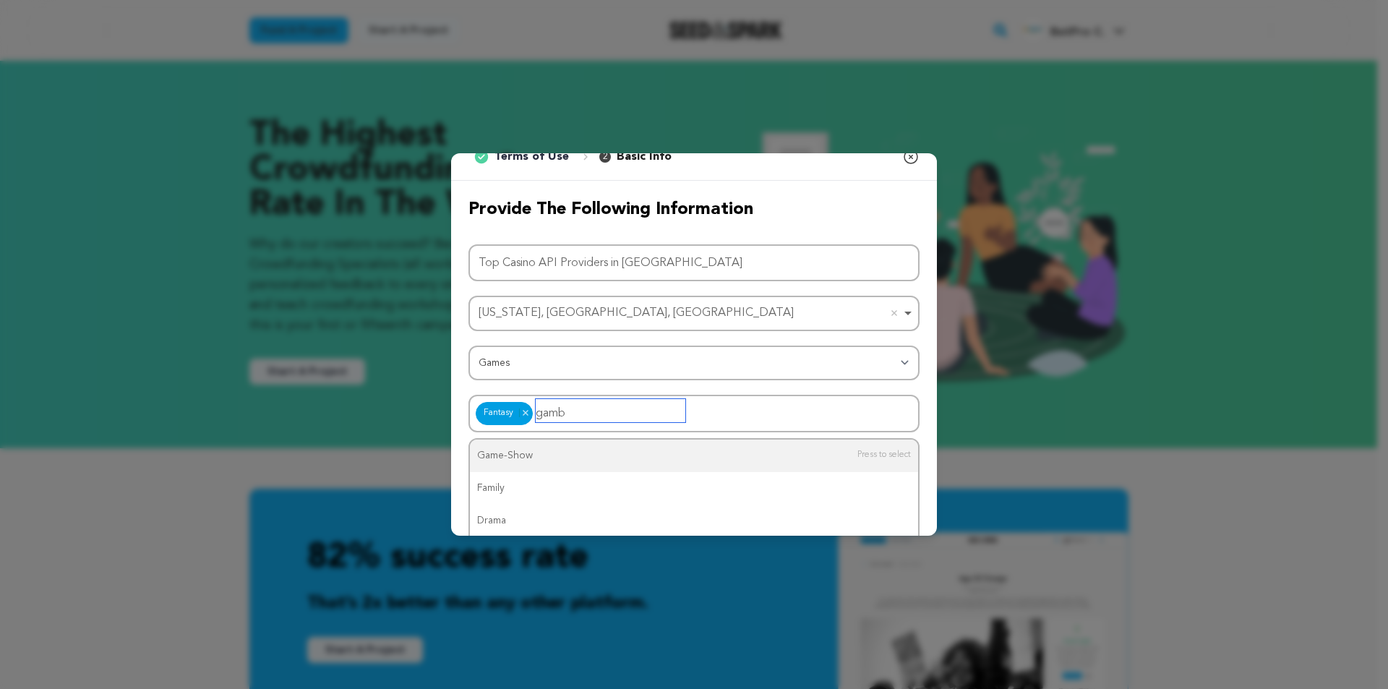
scroll to position [0, 0]
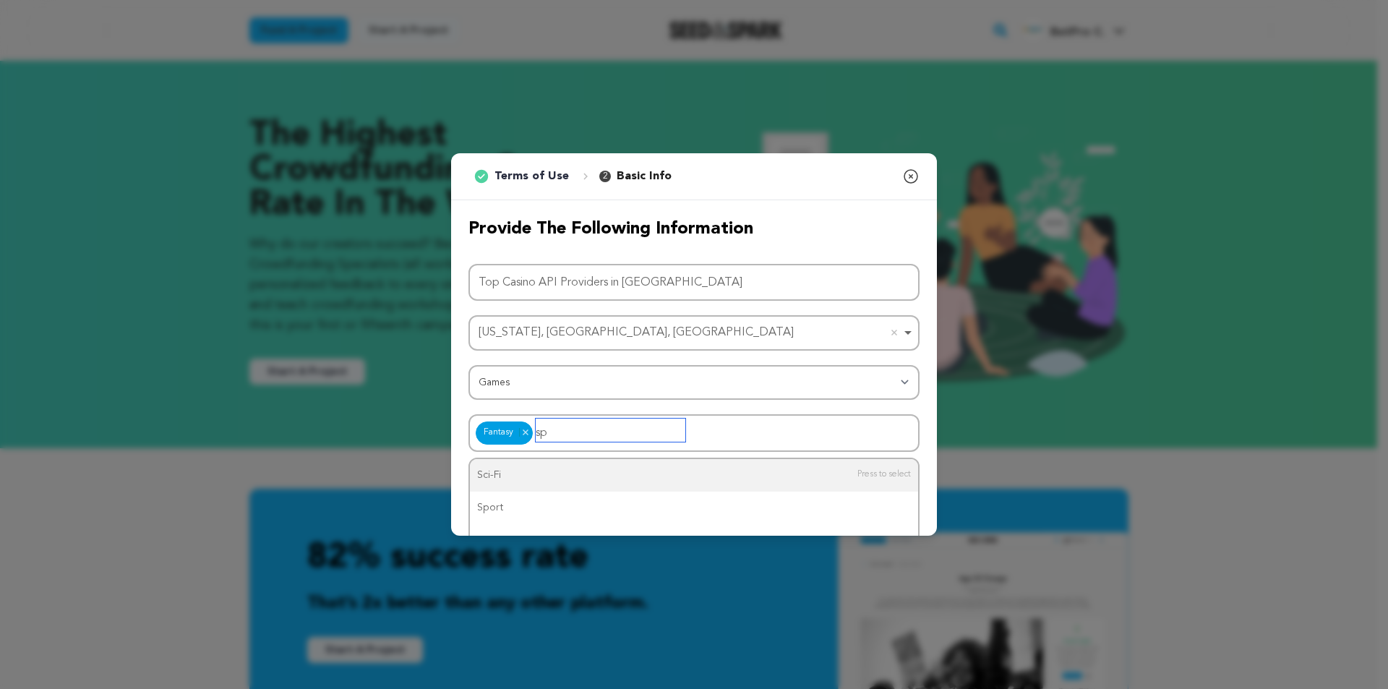
type input "spo"
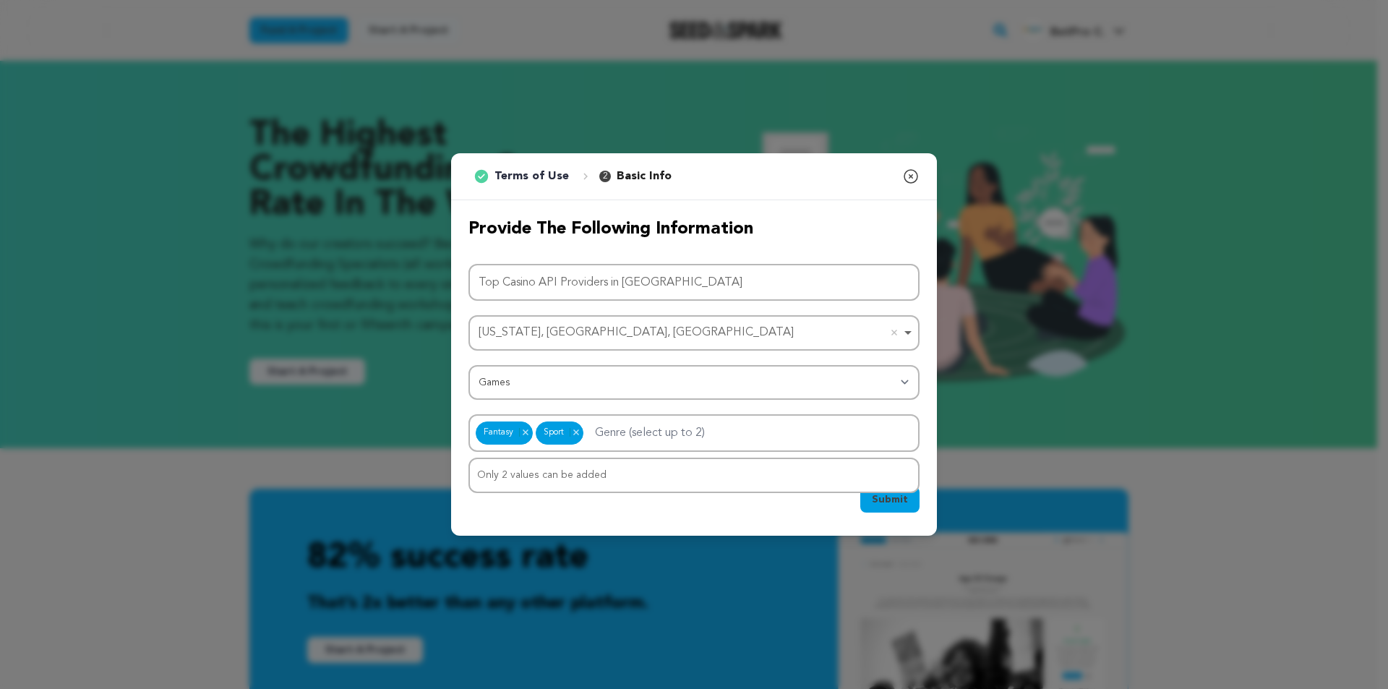
click at [899, 500] on span "Submit" at bounding box center [890, 499] width 36 height 14
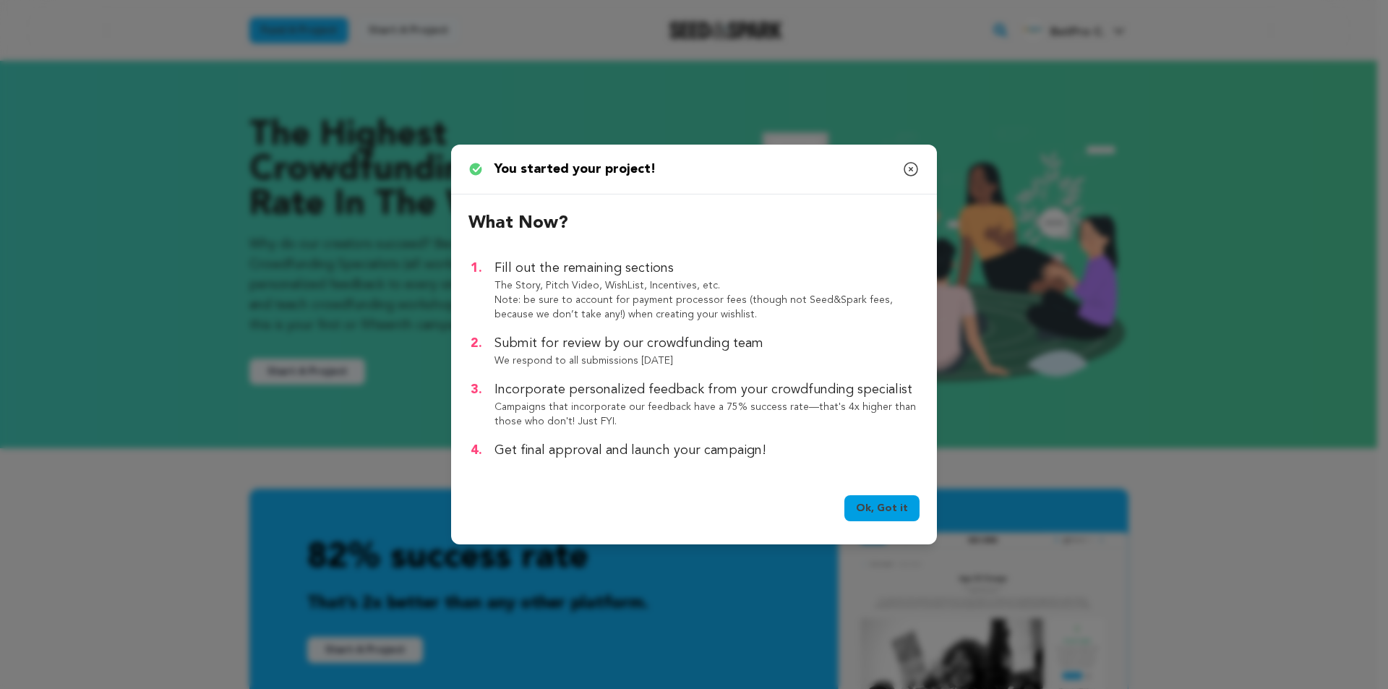
click at [897, 501] on link "Ok, Got it" at bounding box center [881, 508] width 75 height 26
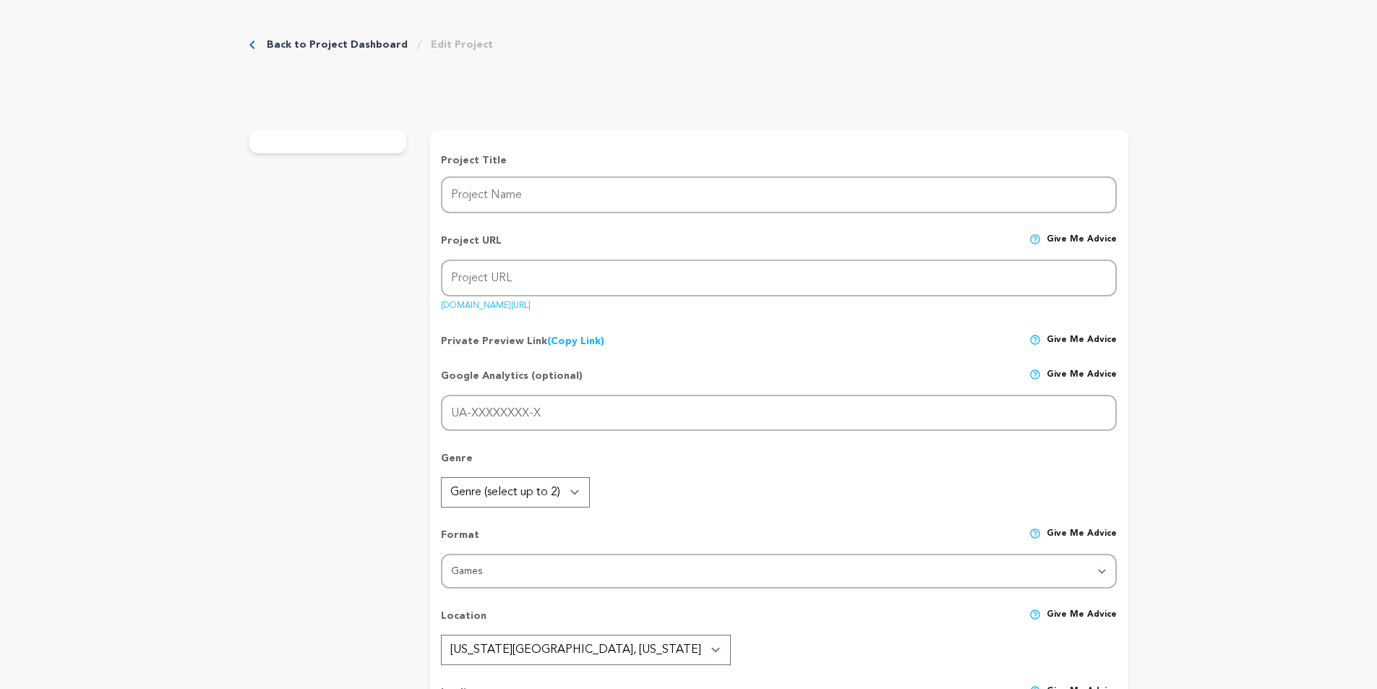
type input "Top Casino API Providers in [GEOGRAPHIC_DATA]"
type input "top-casino-api-providers-in-us"
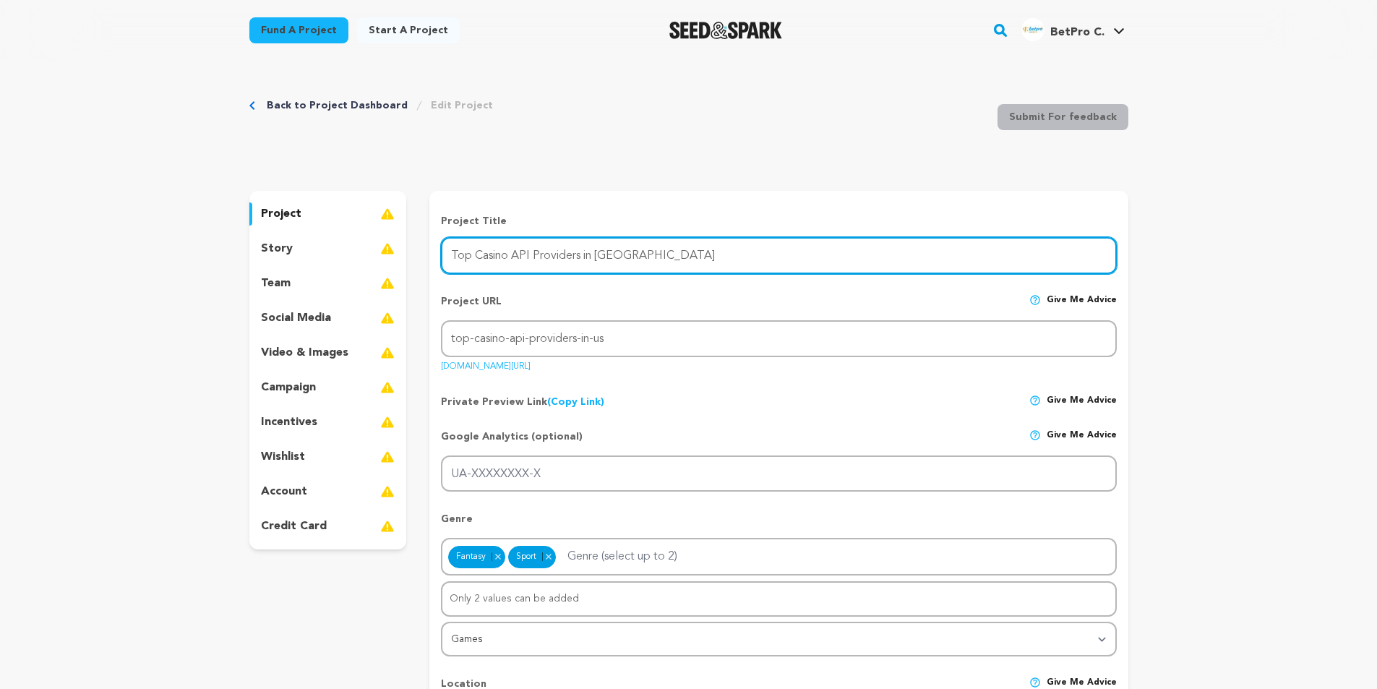
click at [540, 251] on input "Top Casino API Providers in US" at bounding box center [778, 255] width 675 height 37
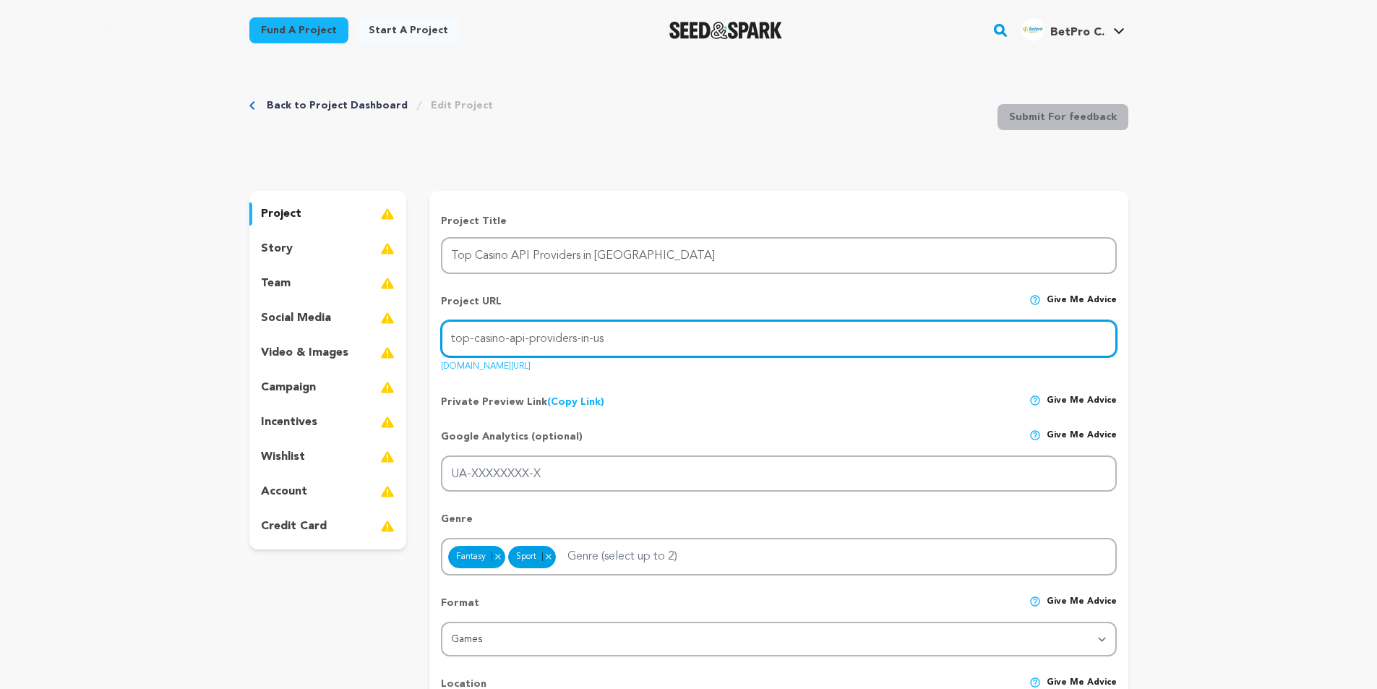
click at [613, 345] on input "top-casino-api-providers-in-us" at bounding box center [778, 338] width 675 height 37
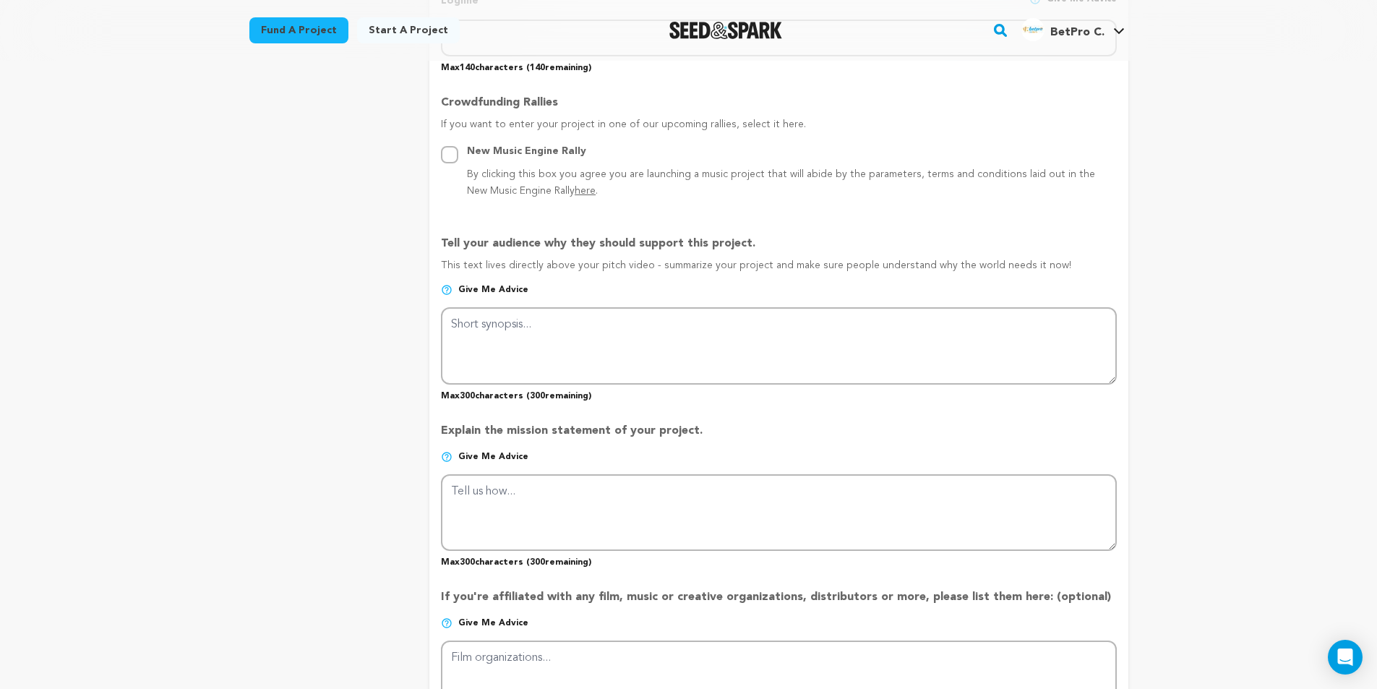
scroll to position [795, 0]
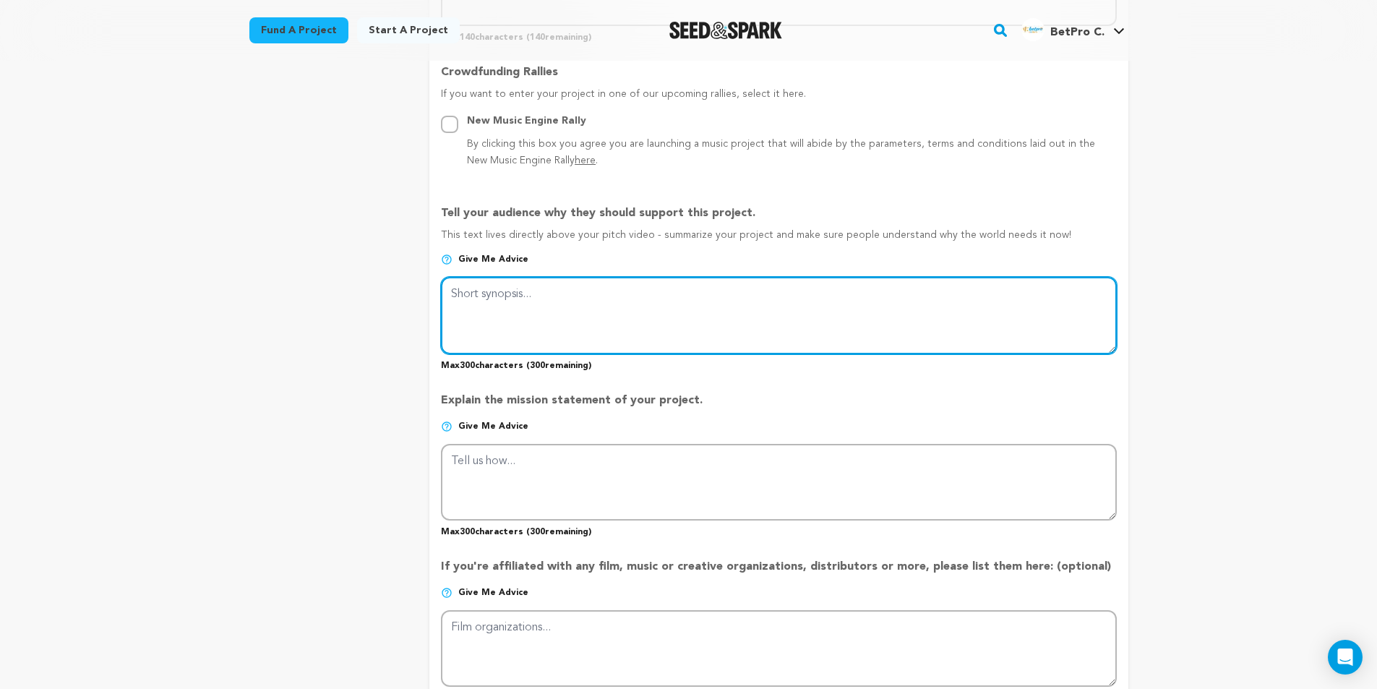
click at [528, 312] on textarea at bounding box center [778, 315] width 675 height 77
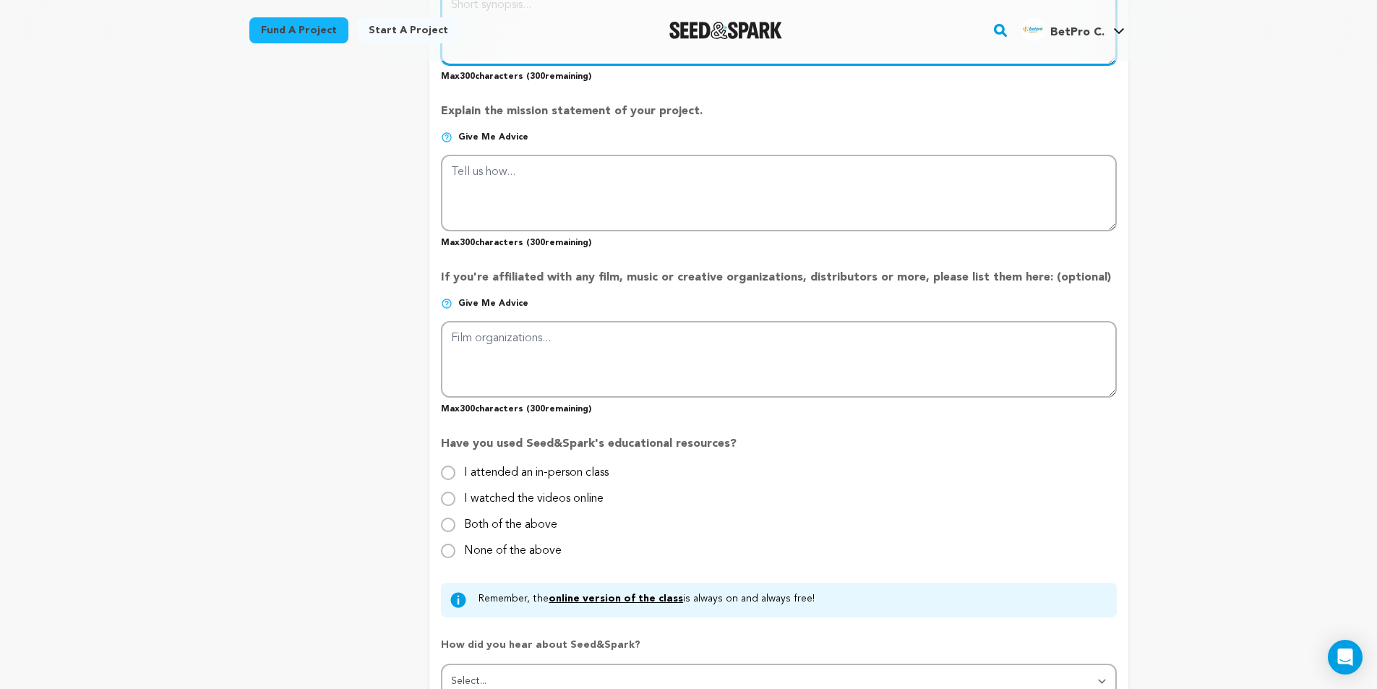
scroll to position [1301, 0]
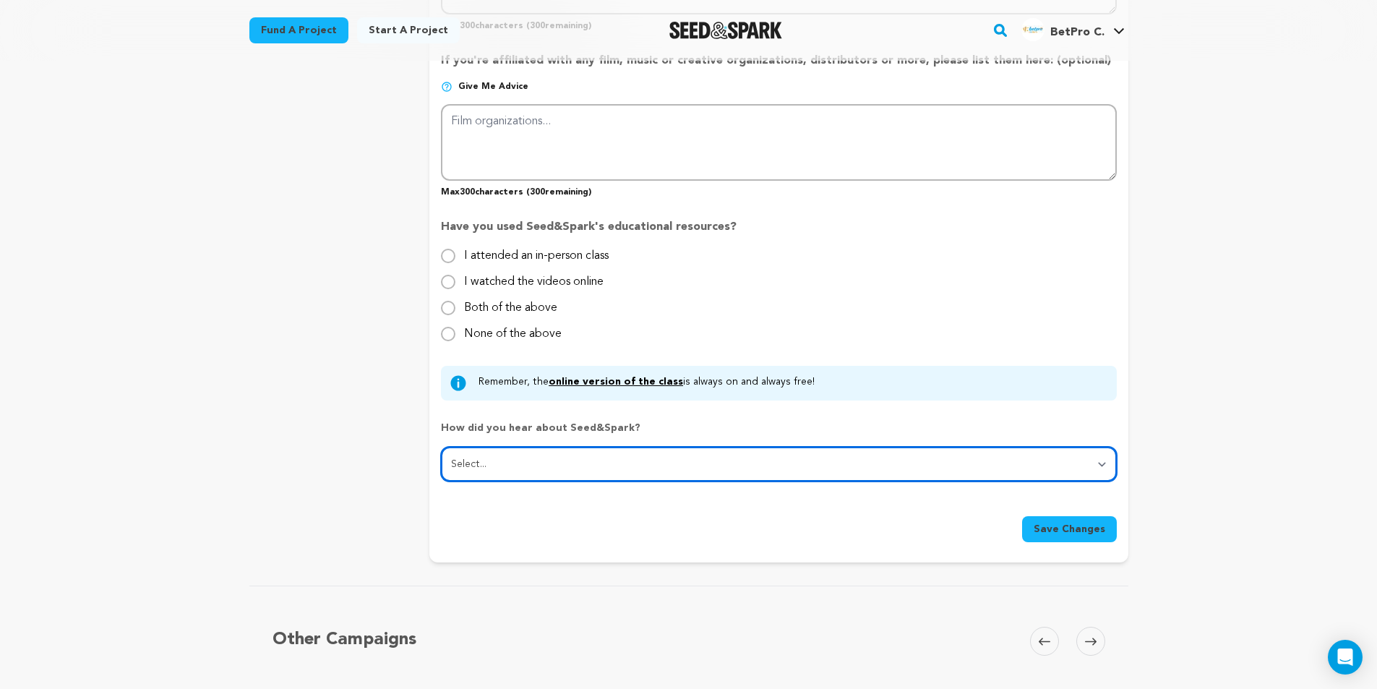
click at [573, 469] on select "Select... From a friend Social media Film festival or film organization Took an…" at bounding box center [778, 464] width 675 height 35
select select "7"
click at [441, 448] on select "Select... From a friend Social media Film festival or film organization Took an…" at bounding box center [778, 464] width 675 height 35
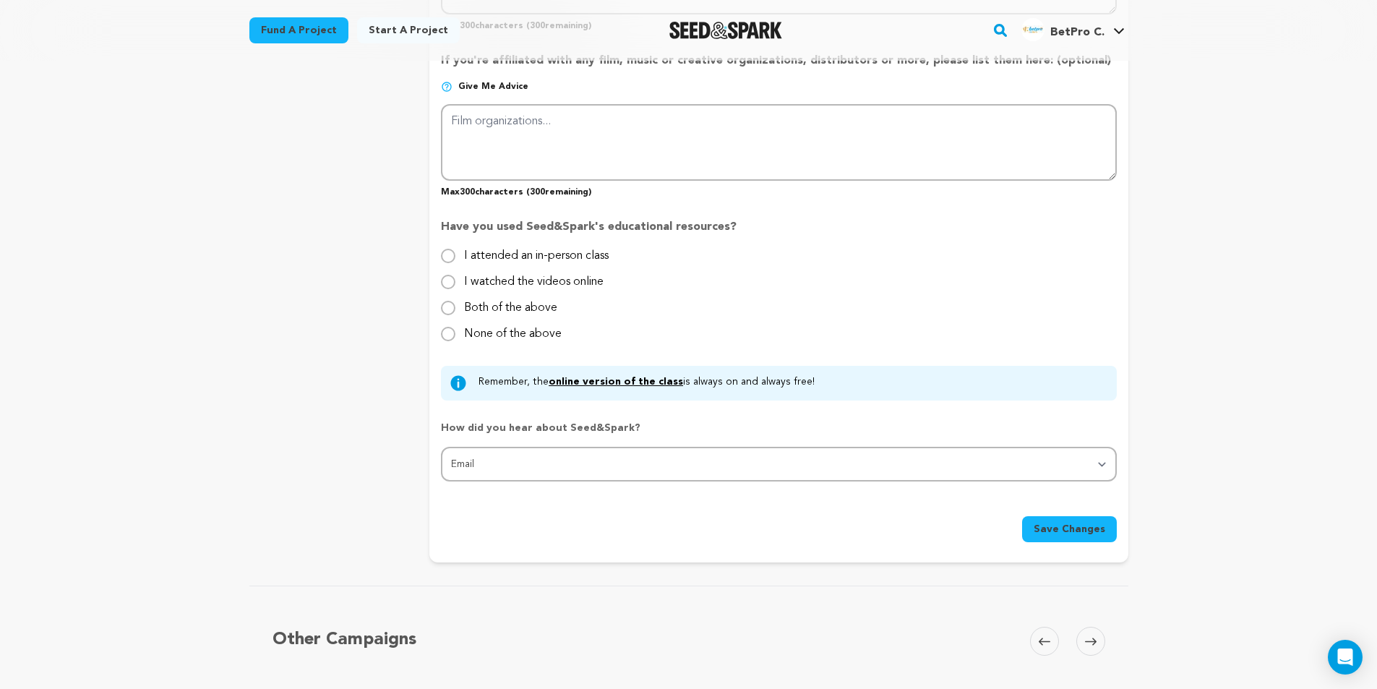
drag, startPoint x: 566, startPoint y: 234, endPoint x: 790, endPoint y: 211, distance: 225.3
click at [790, 211] on div "Have you used Seed&Spark's educational resources? I attended an in-person class…" at bounding box center [778, 275] width 675 height 136
click at [508, 334] on label "None of the above" at bounding box center [513, 328] width 98 height 23
click at [455, 334] on input "None of the above" at bounding box center [448, 334] width 14 height 14
radio input "true"
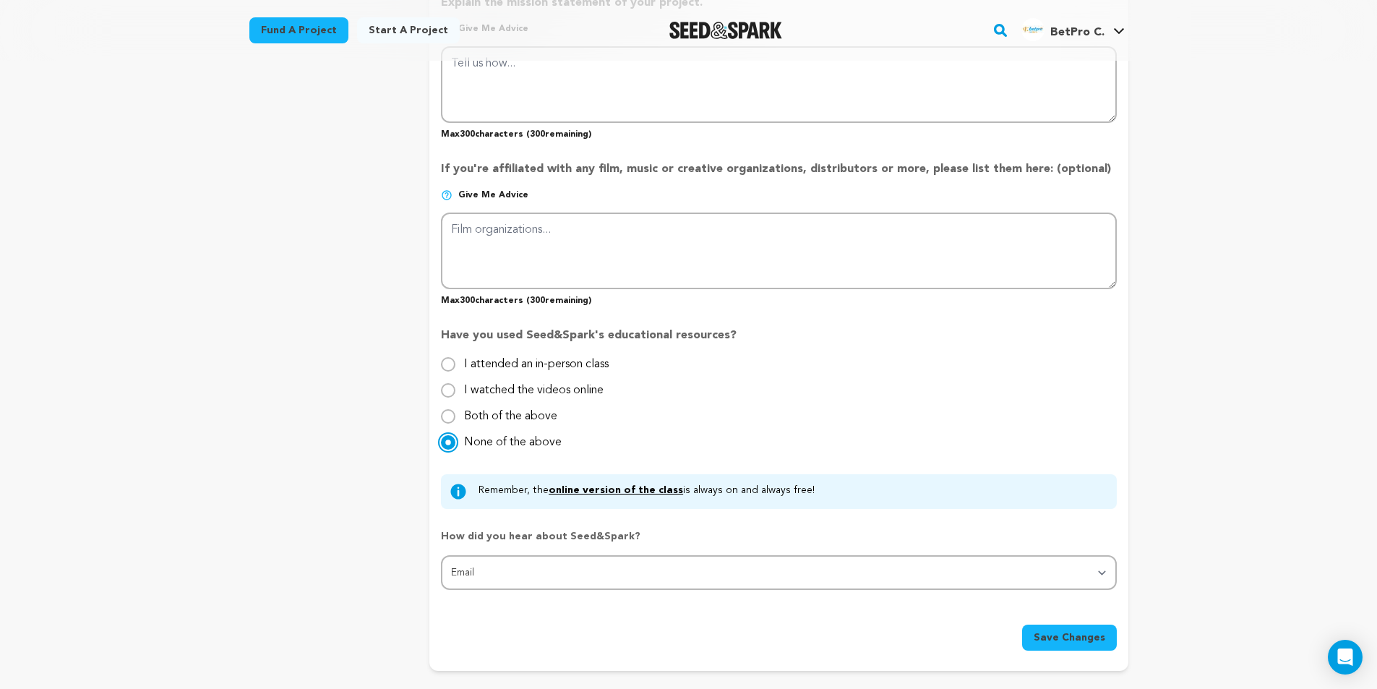
scroll to position [1085, 0]
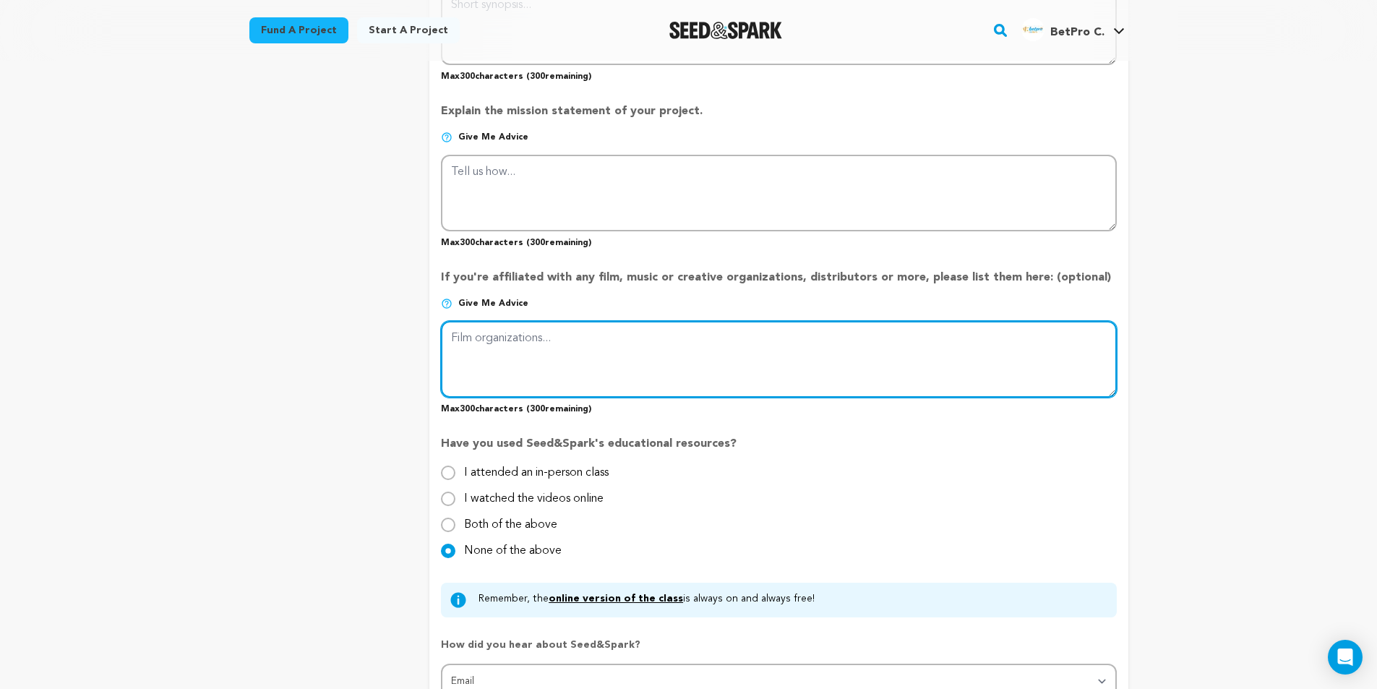
click at [631, 346] on textarea at bounding box center [778, 359] width 675 height 77
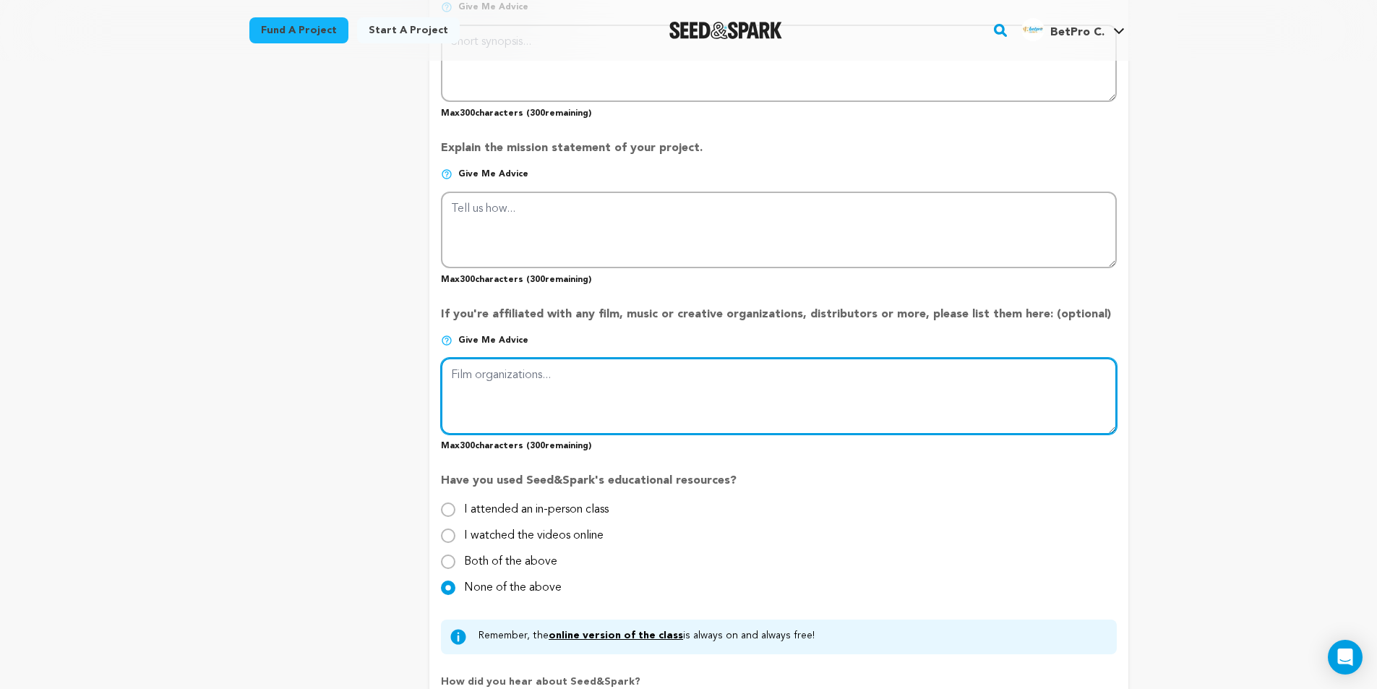
scroll to position [868, 0]
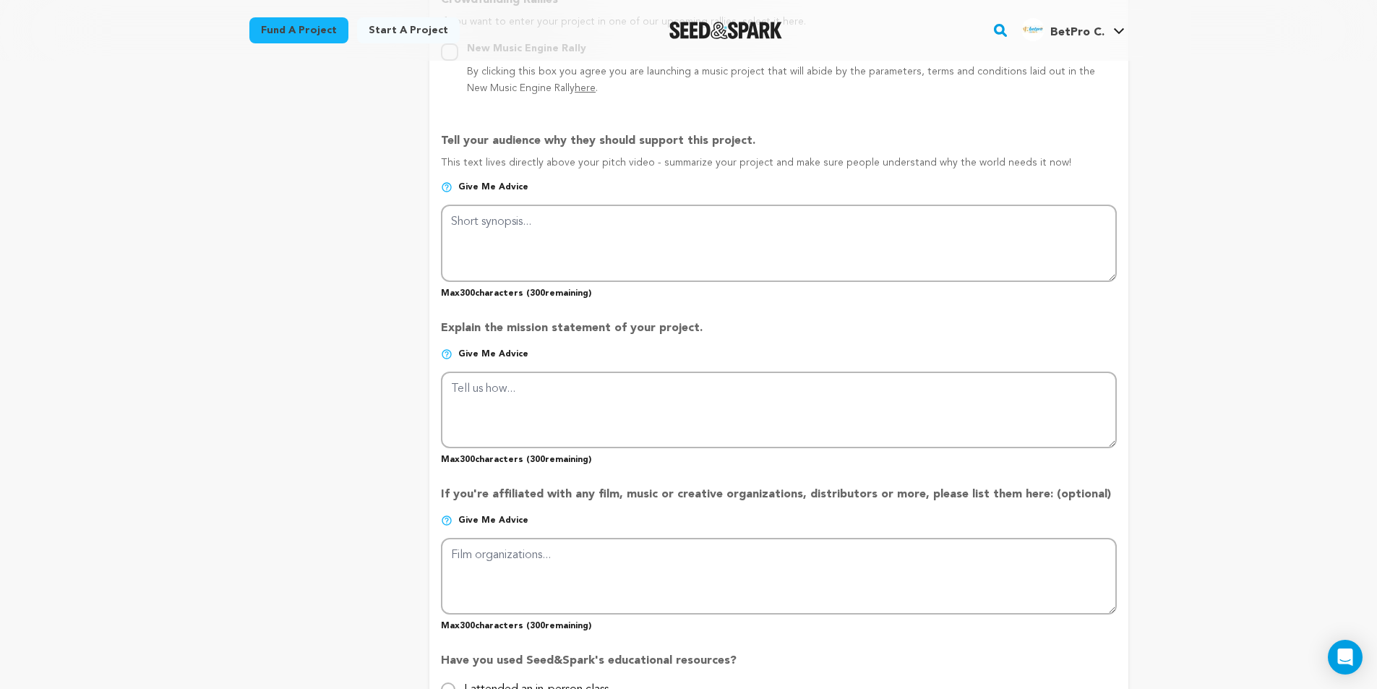
click at [668, 370] on p "Give me advice" at bounding box center [778, 359] width 675 height 23
drag, startPoint x: 536, startPoint y: 333, endPoint x: 654, endPoint y: 339, distance: 118.8
click at [654, 339] on p "Explain the mission statement of your project." at bounding box center [778, 334] width 675 height 29
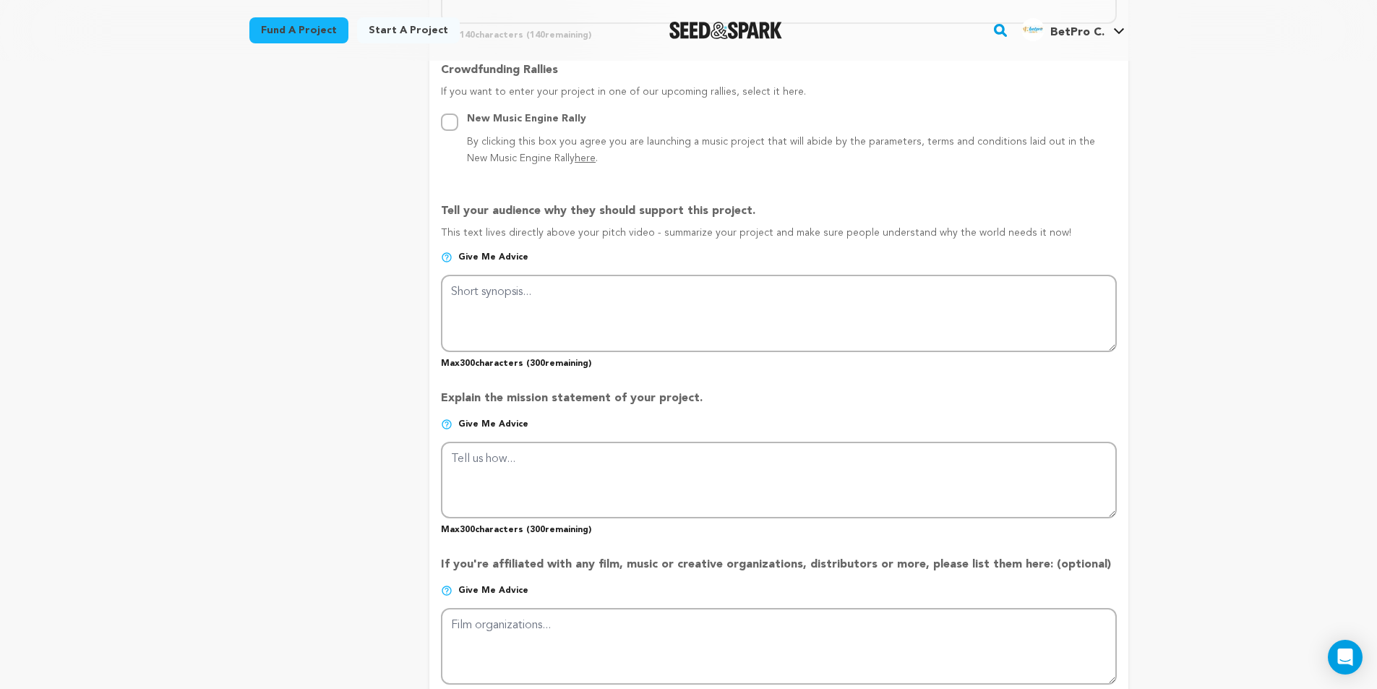
scroll to position [578, 0]
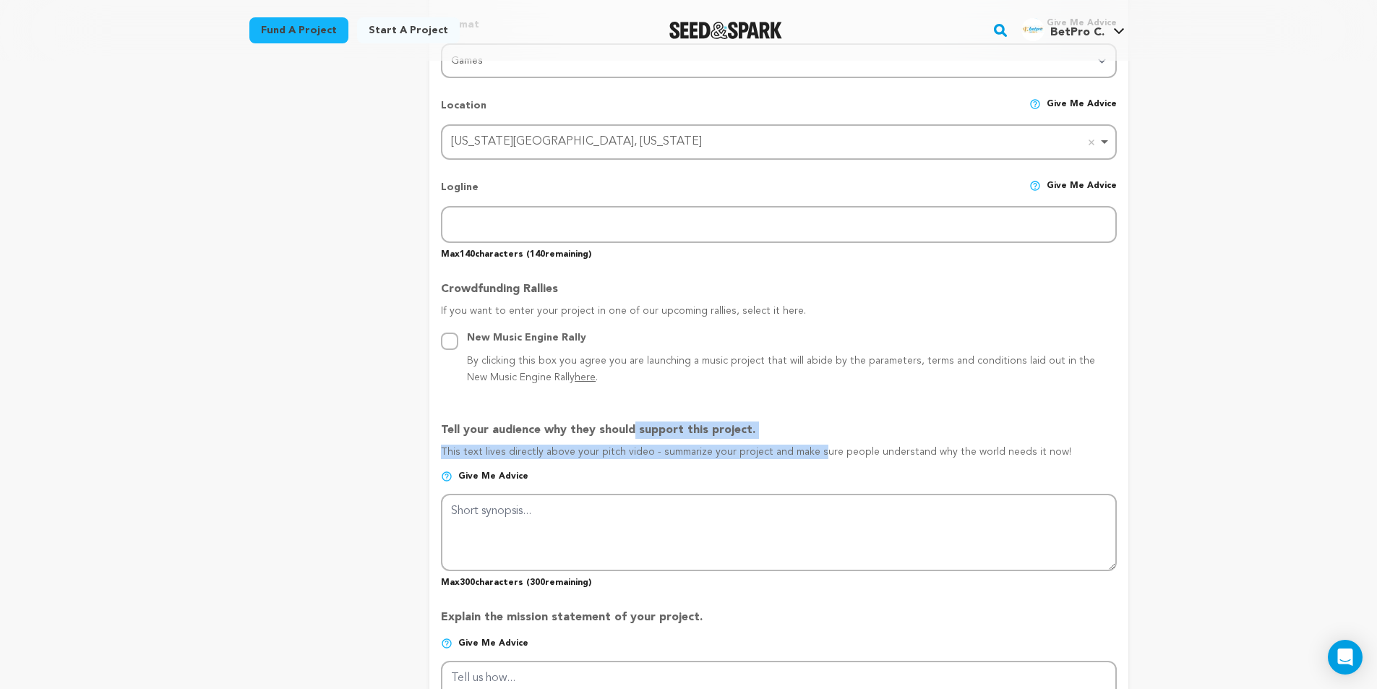
drag, startPoint x: 681, startPoint y: 444, endPoint x: 698, endPoint y: 446, distance: 17.5
click at [698, 446] on div "Tell your audience why they should support this project. This text lives direct…" at bounding box center [778, 499] width 675 height 178
click at [841, 429] on p "Tell your audience why they should support this project." at bounding box center [778, 433] width 675 height 23
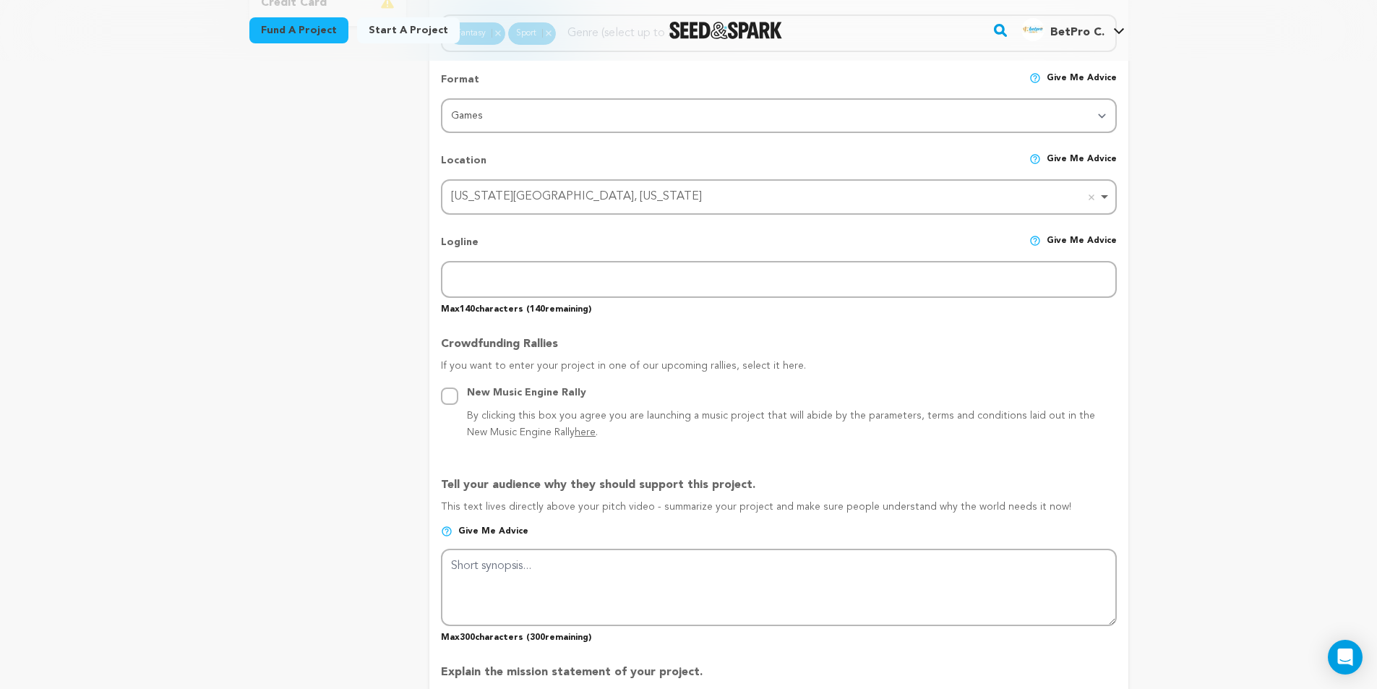
scroll to position [723, 0]
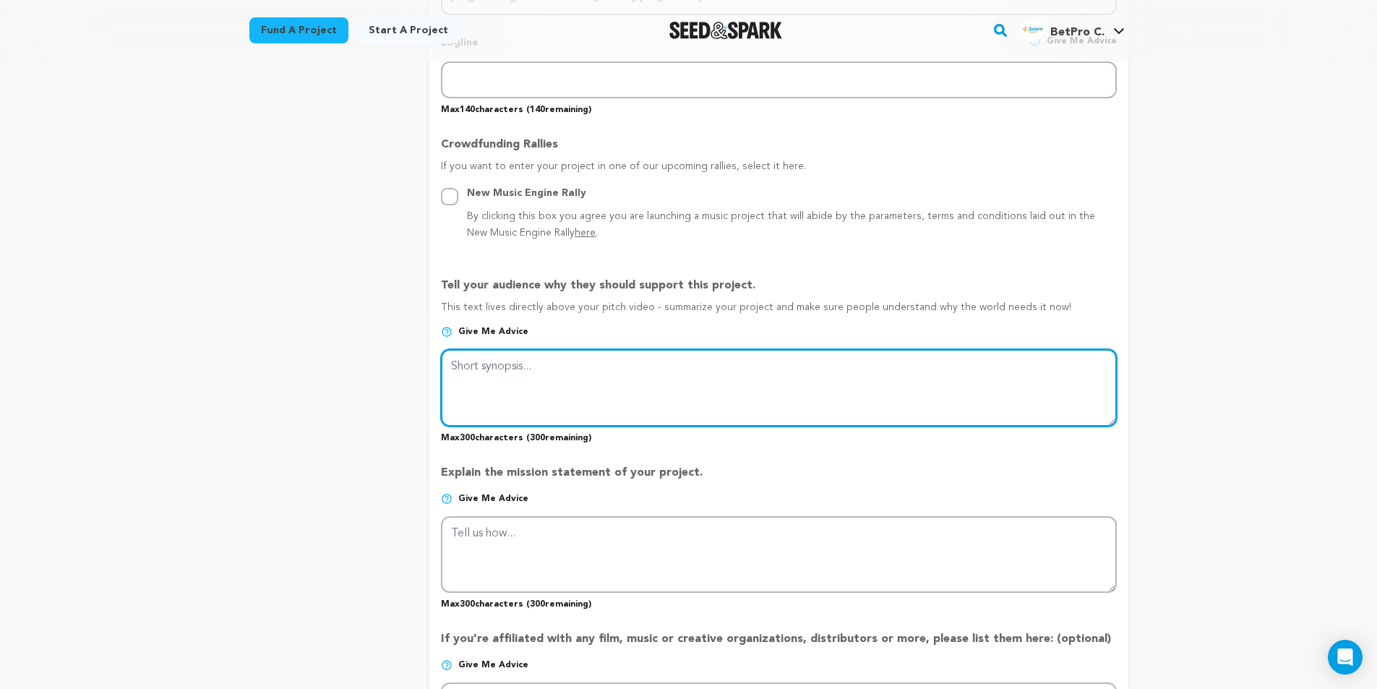
click at [528, 421] on textarea at bounding box center [778, 387] width 675 height 77
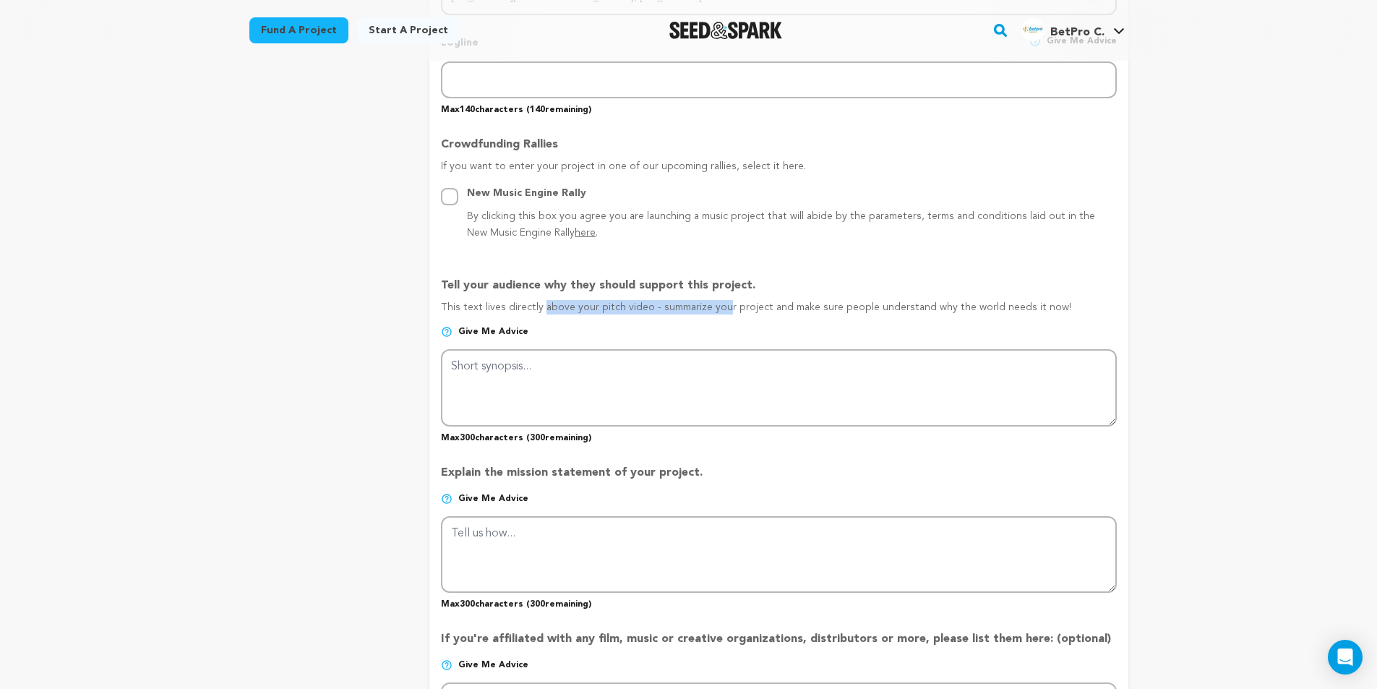
drag, startPoint x: 589, startPoint y: 312, endPoint x: 599, endPoint y: 322, distance: 13.8
click at [602, 313] on p "This text lives directly above your pitch video - summarize your project and ma…" at bounding box center [778, 313] width 675 height 26
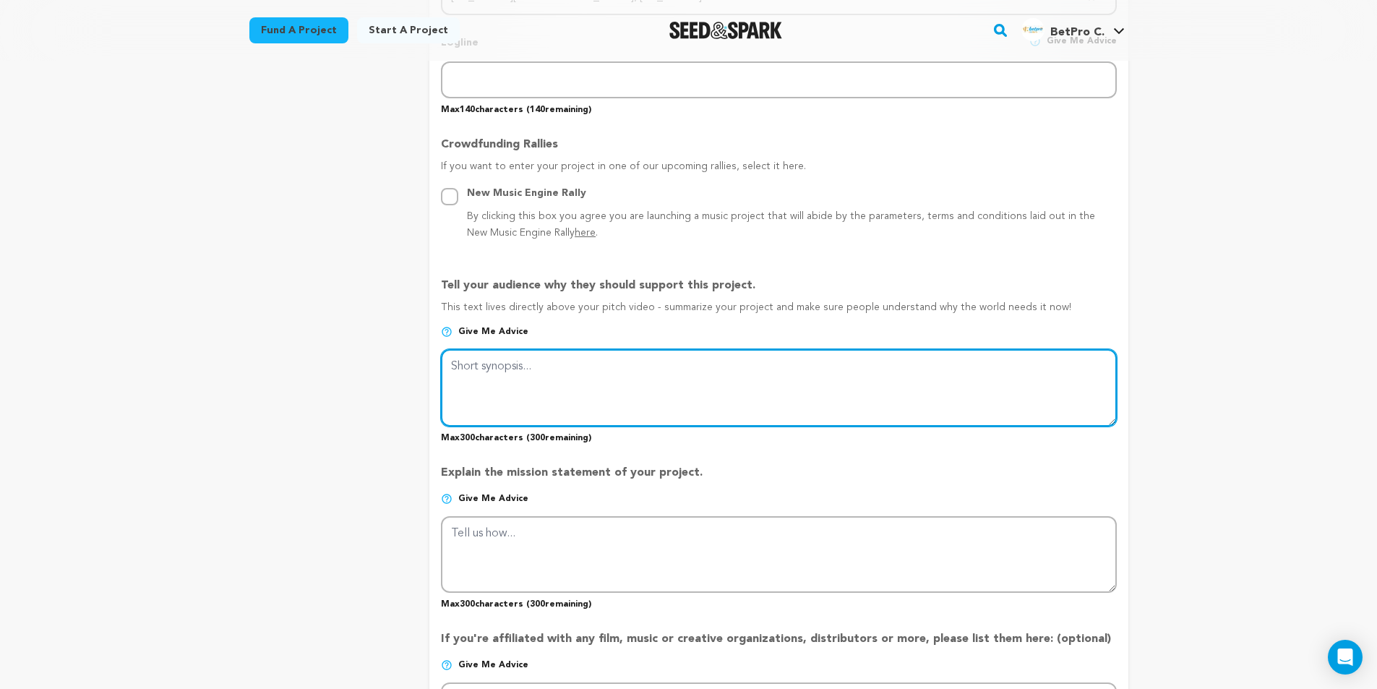
click at [538, 375] on textarea at bounding box center [778, 387] width 675 height 77
paste textarea "Looking for the top casino API providers in the US? BetPro Coders offers seamle…"
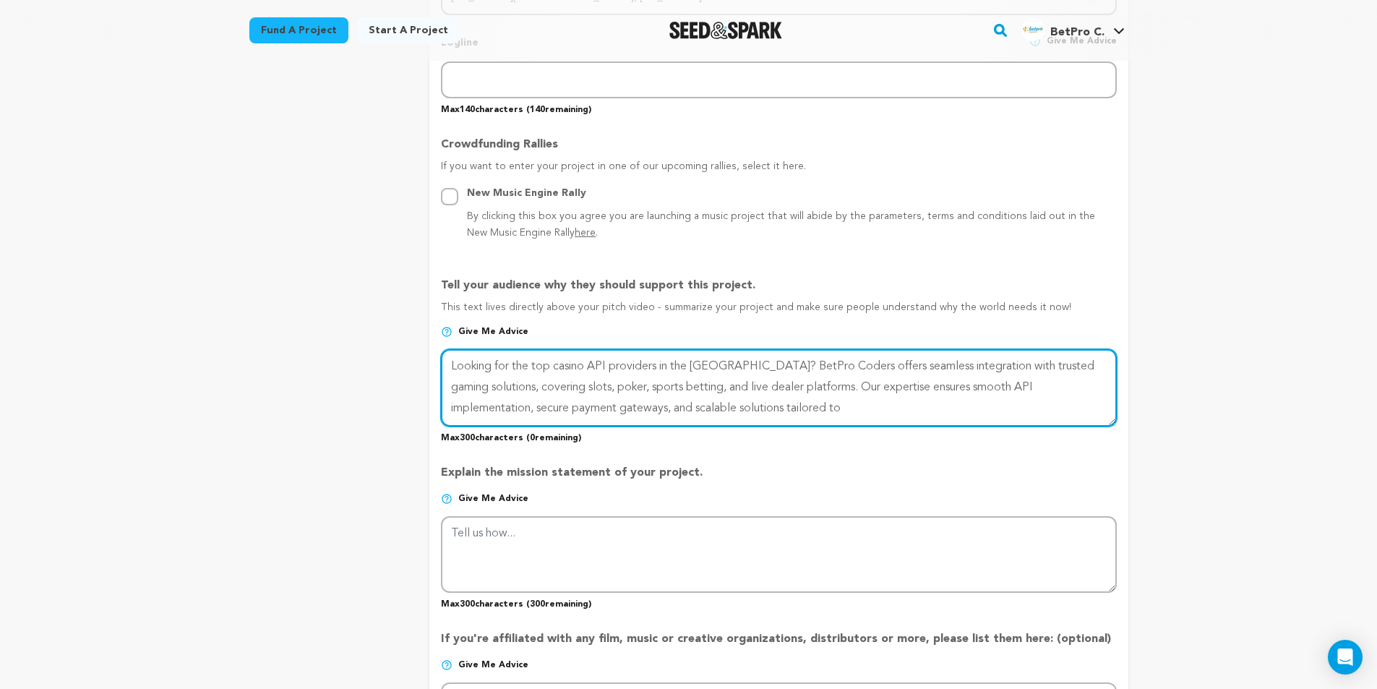
drag, startPoint x: 780, startPoint y: 395, endPoint x: 847, endPoint y: 436, distance: 78.9
click at [845, 437] on div "Tell your audience why they should support this project. This text lives direct…" at bounding box center [778, 354] width 675 height 178
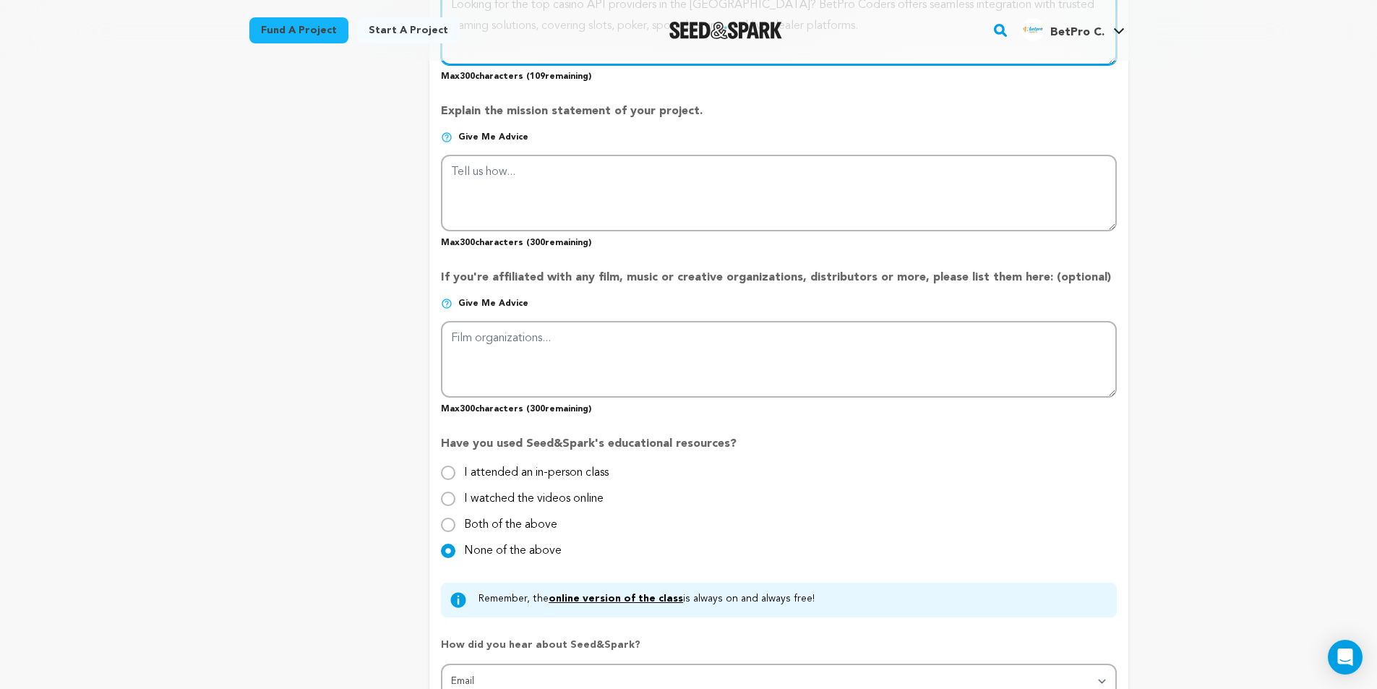
scroll to position [1374, 0]
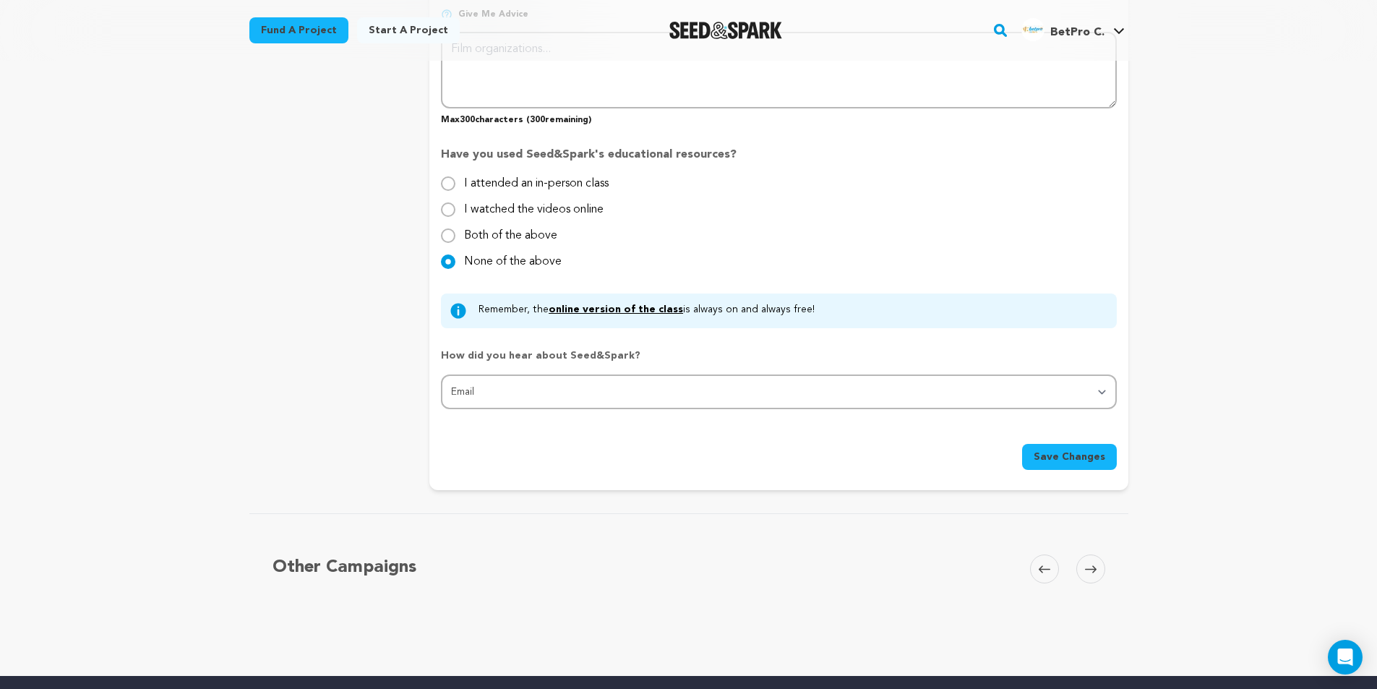
type textarea "Looking for the top casino API providers in the US? BetPro Coders offers seamle…"
click at [1071, 453] on span "Save Changes" at bounding box center [1070, 457] width 72 height 14
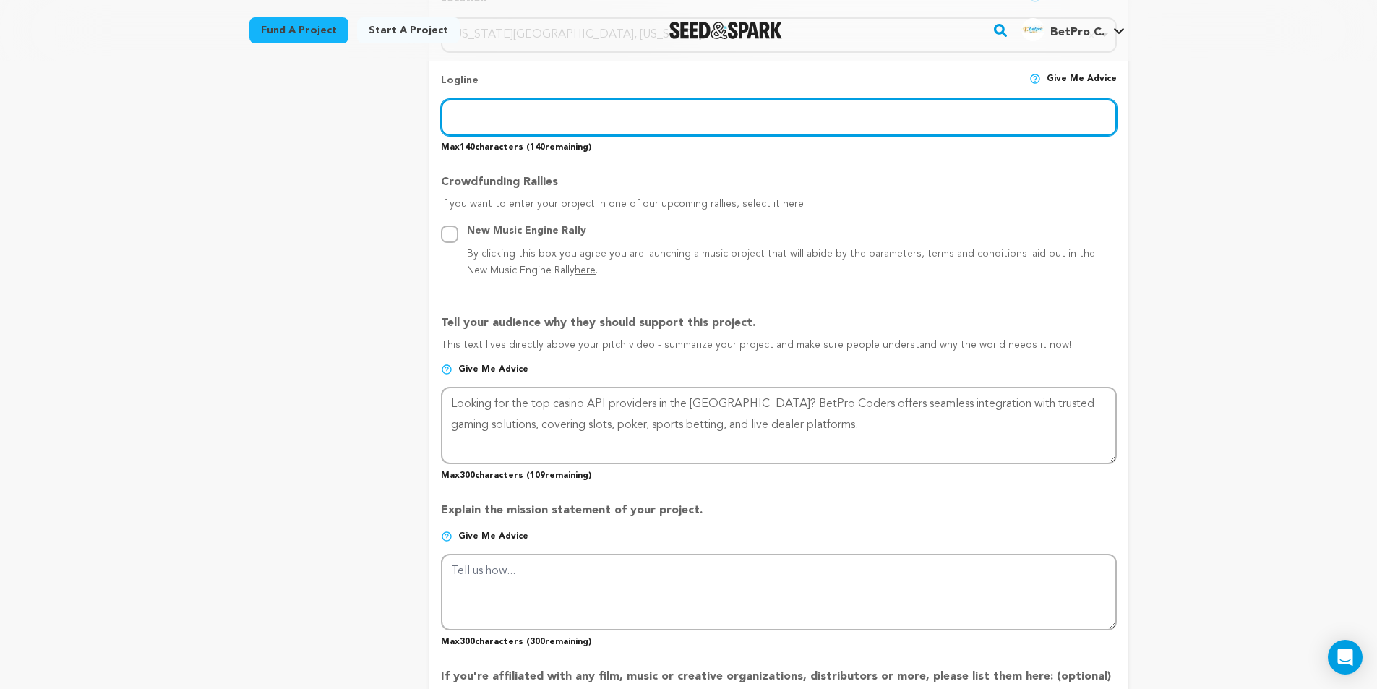
scroll to position [568, 0]
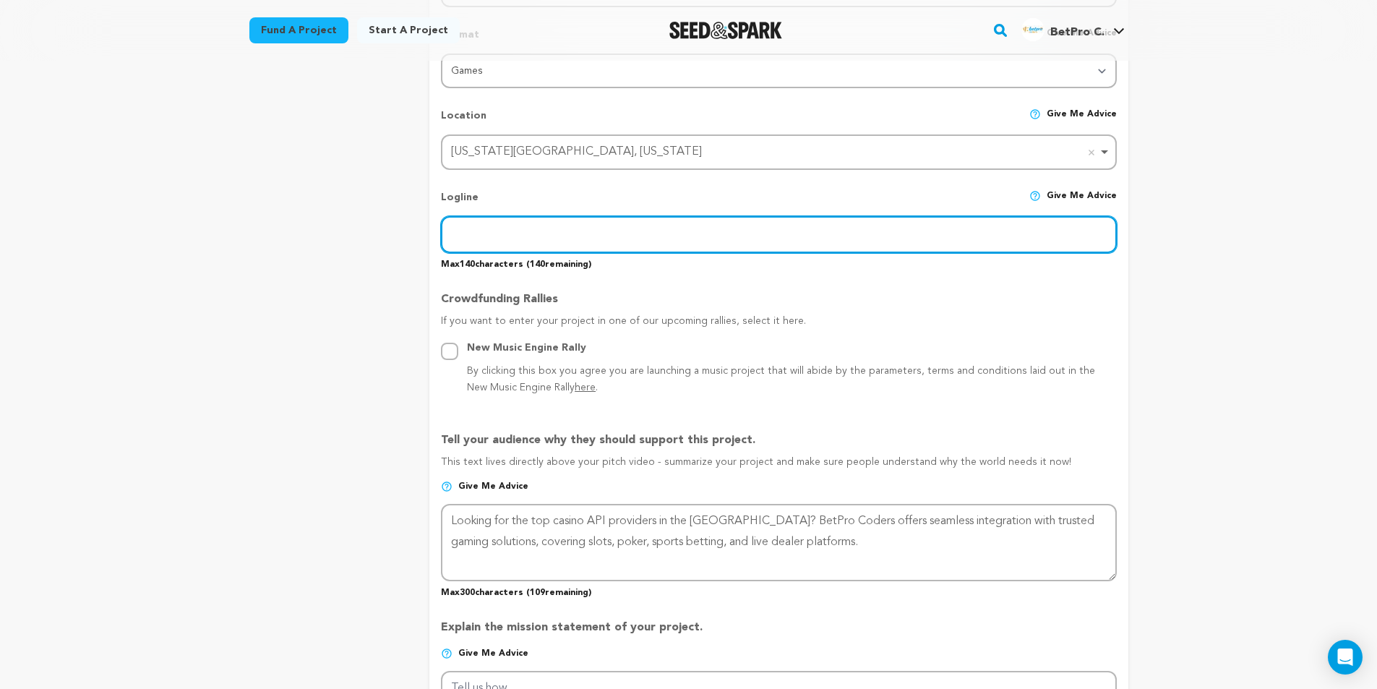
paste input "Developing Tomorrow’s Games Today!"
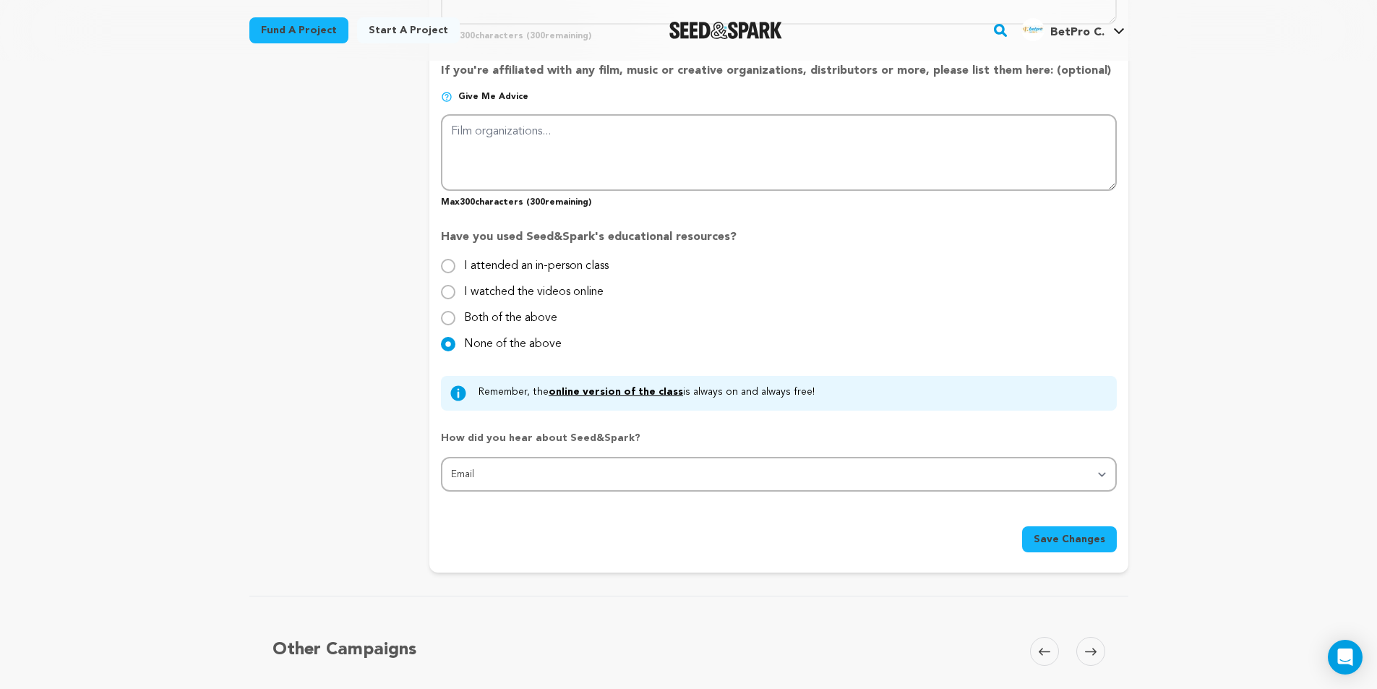
type input "Developing Tomorrow’s Games Today!"
click at [1077, 537] on span "Save Changes" at bounding box center [1070, 539] width 72 height 14
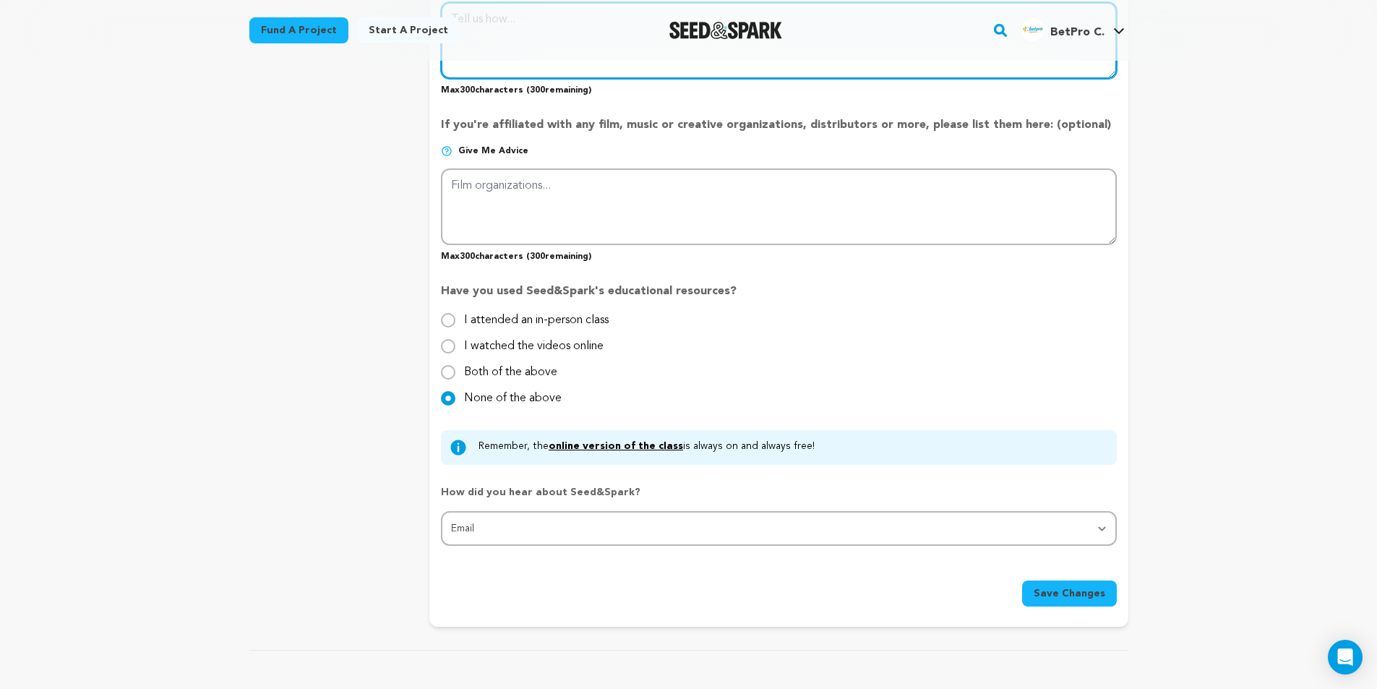
scroll to position [952, 0]
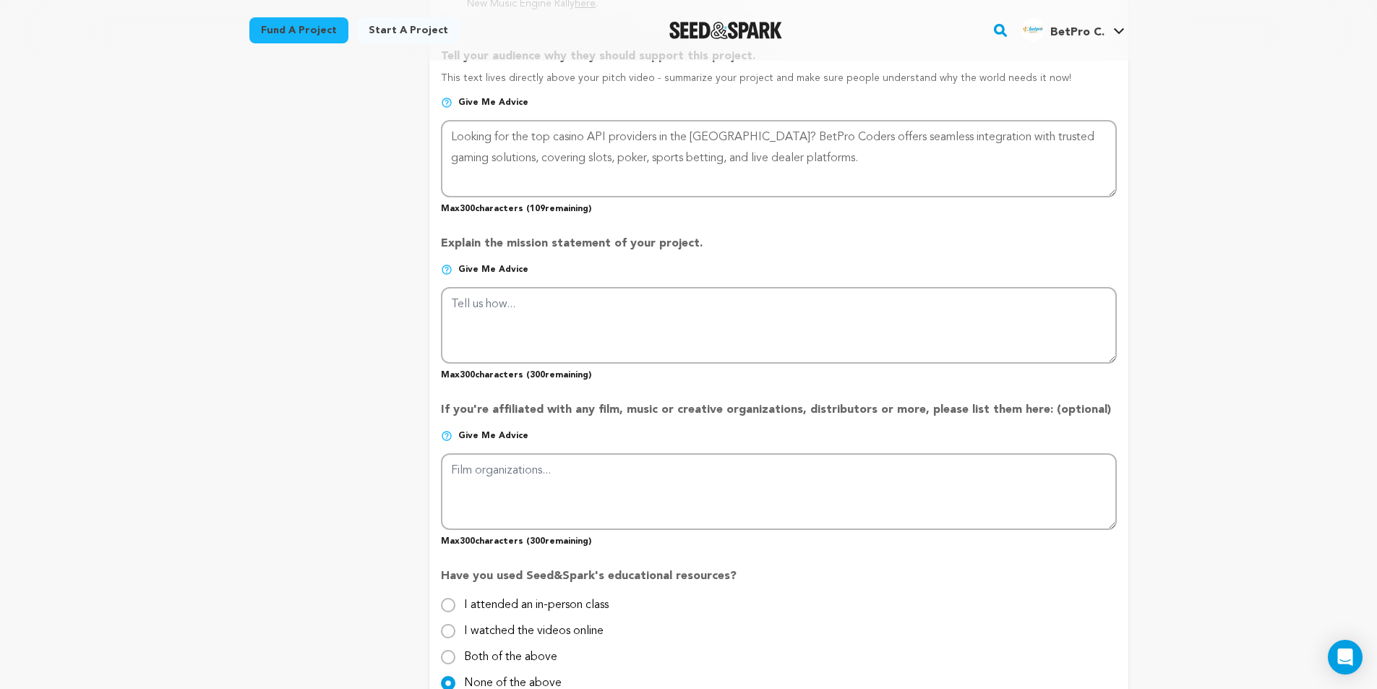
click at [471, 268] on span "Give me advice" at bounding box center [493, 270] width 70 height 12
click at [566, 268] on p "Give me advice" at bounding box center [778, 275] width 675 height 23
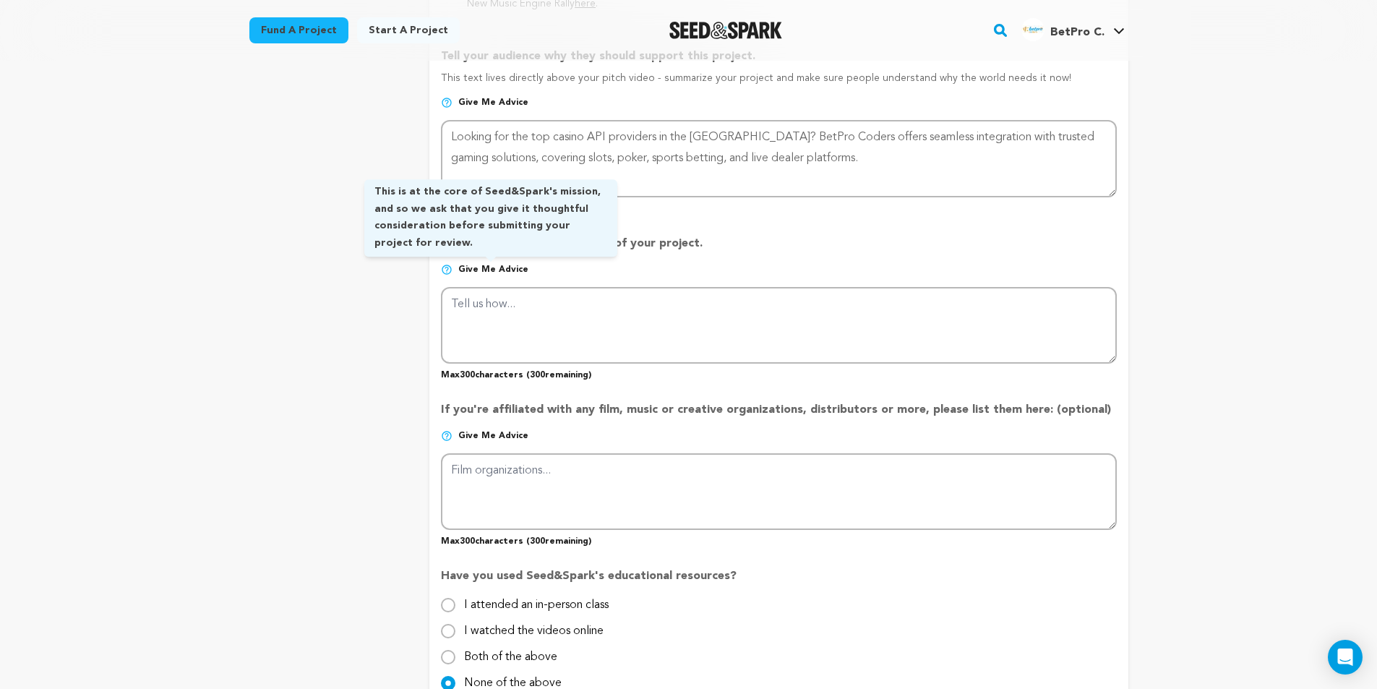
drag, startPoint x: 542, startPoint y: 276, endPoint x: 459, endPoint y: 271, distance: 82.6
click at [459, 271] on p "Give me advice" at bounding box center [778, 275] width 675 height 23
